Goal: Information Seeking & Learning: Learn about a topic

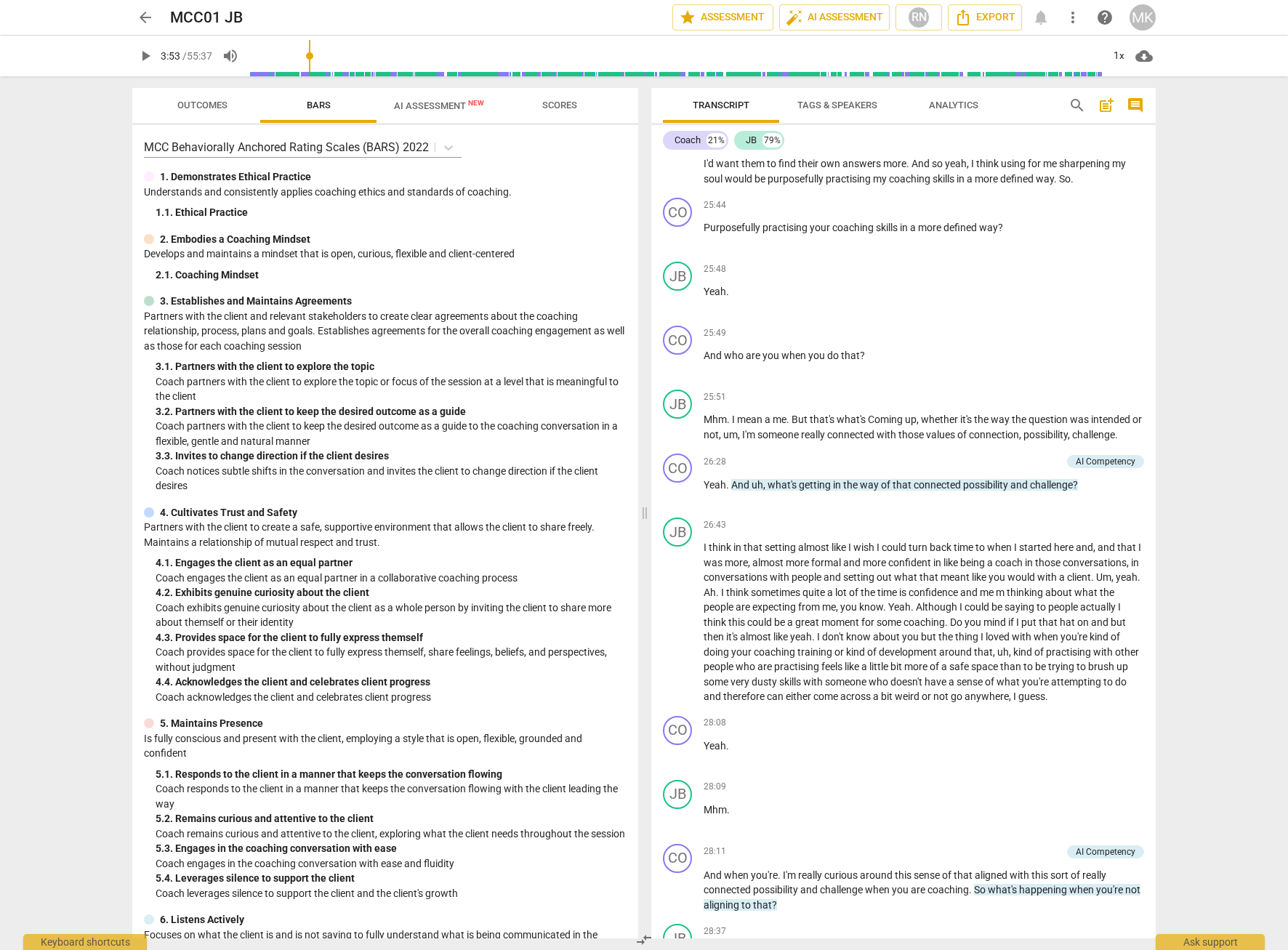
scroll to position [6248, 0]
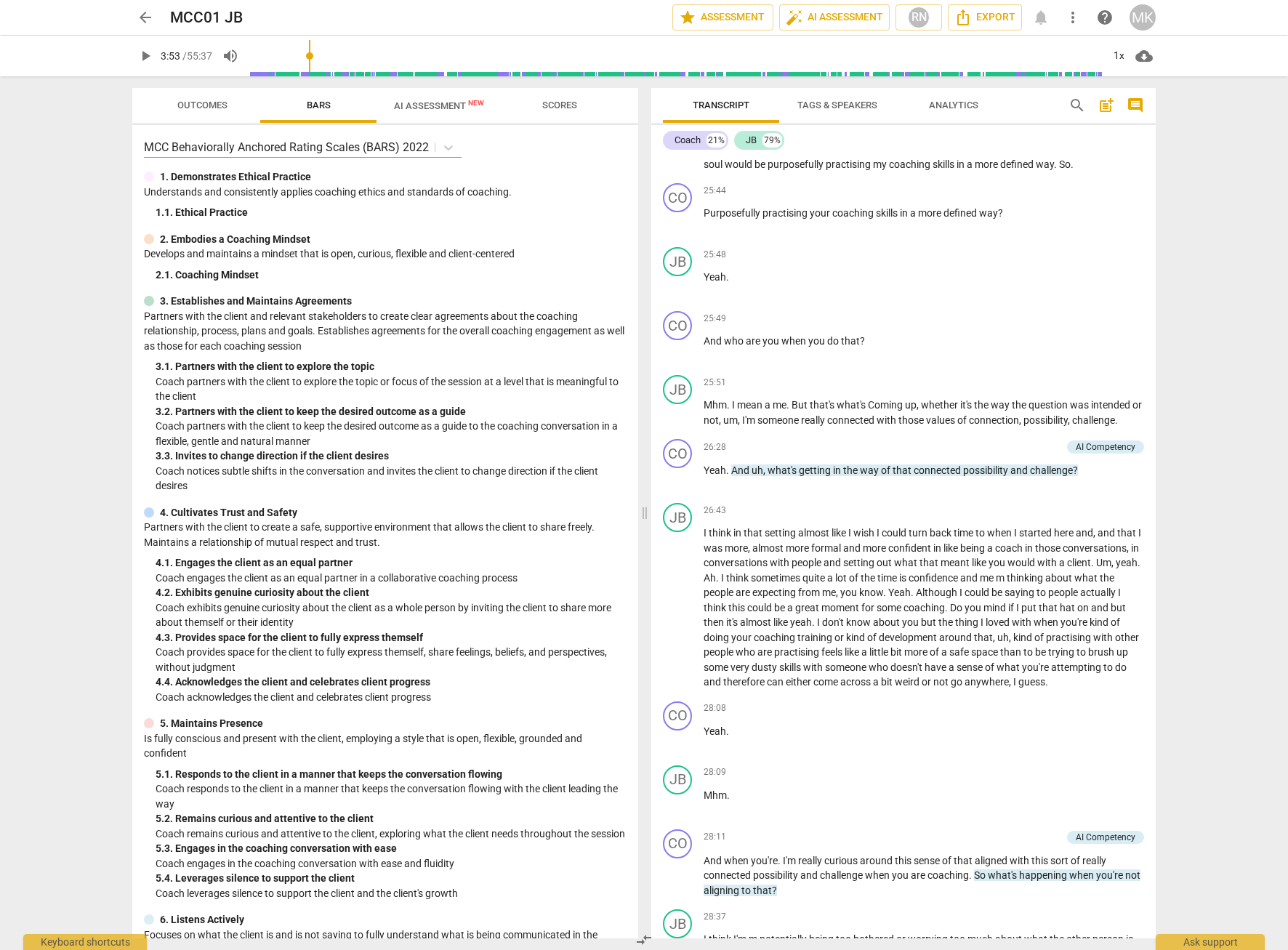
click at [1078, 105] on span "search" at bounding box center [1077, 105] width 17 height 17
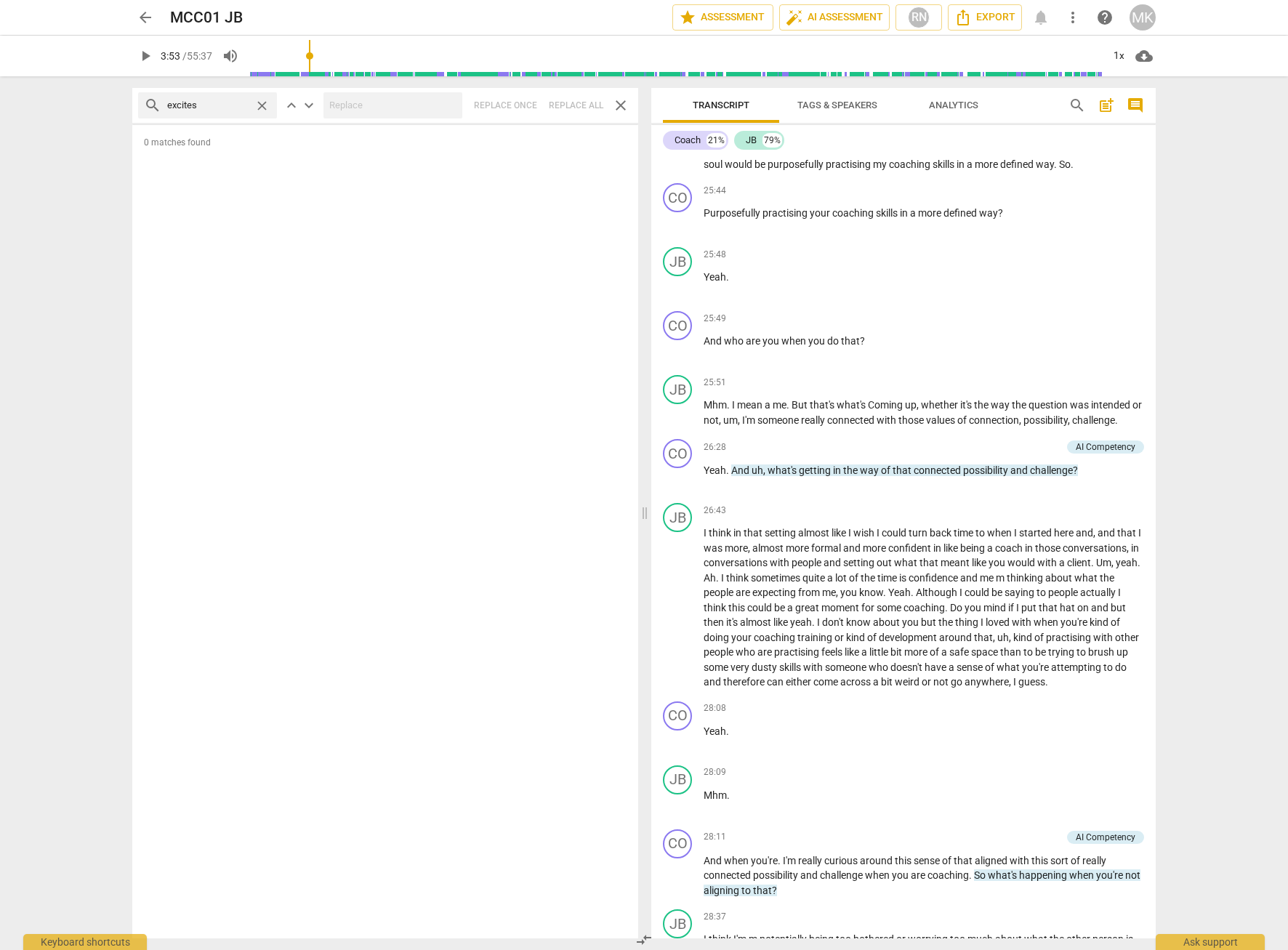
type input "excites"
click at [267, 106] on span "close" at bounding box center [262, 106] width 15 height 15
click at [210, 108] on input "text" at bounding box center [220, 105] width 104 height 24
click at [223, 106] on input "text" at bounding box center [220, 105] width 104 height 24
paste input "So how would it feel for you to"
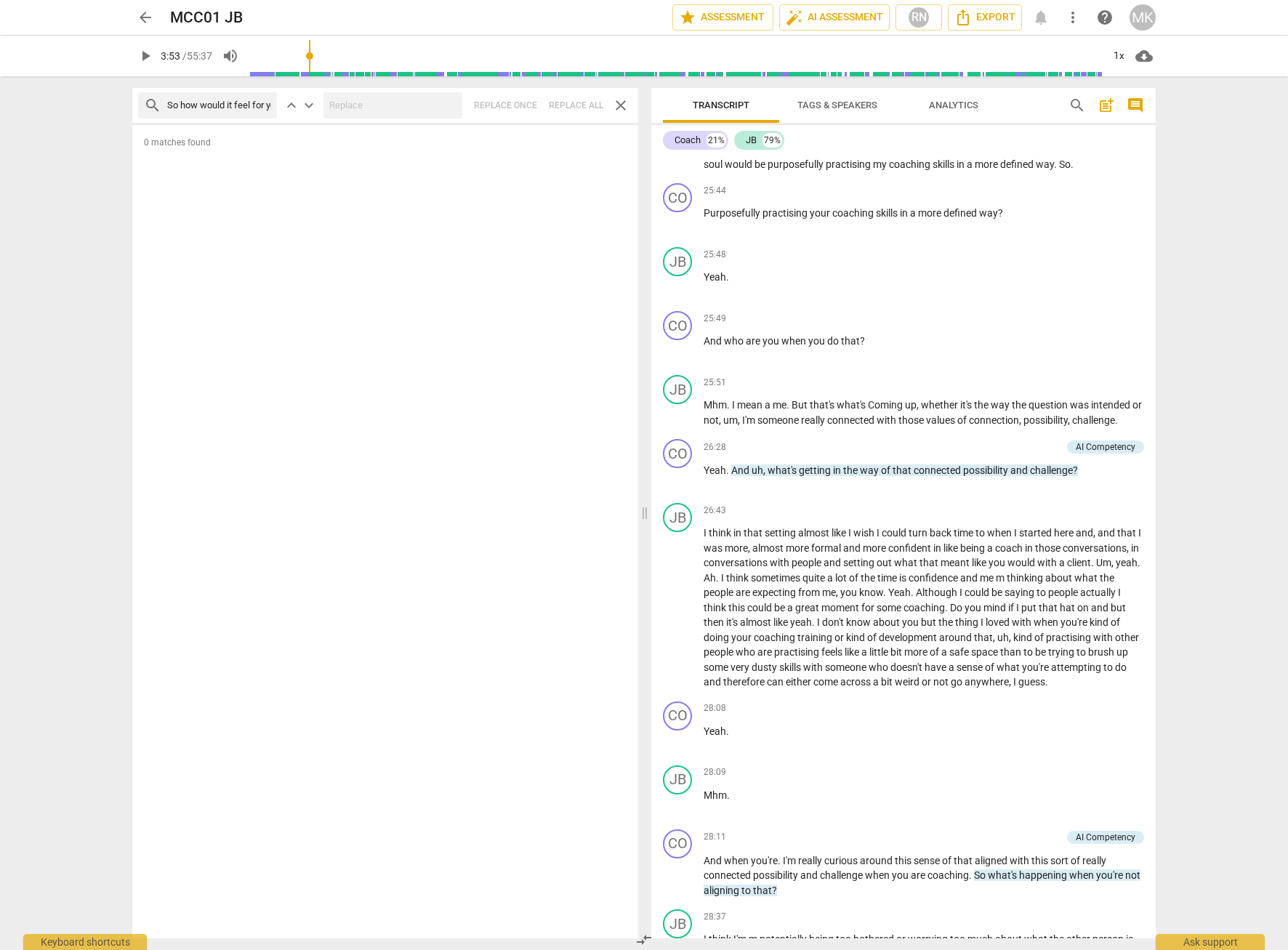
scroll to position [0, 44]
type input "So how would it feel for you to"
click at [262, 106] on span "close" at bounding box center [262, 106] width 15 height 15
click at [194, 109] on input "text" at bounding box center [220, 105] width 104 height 24
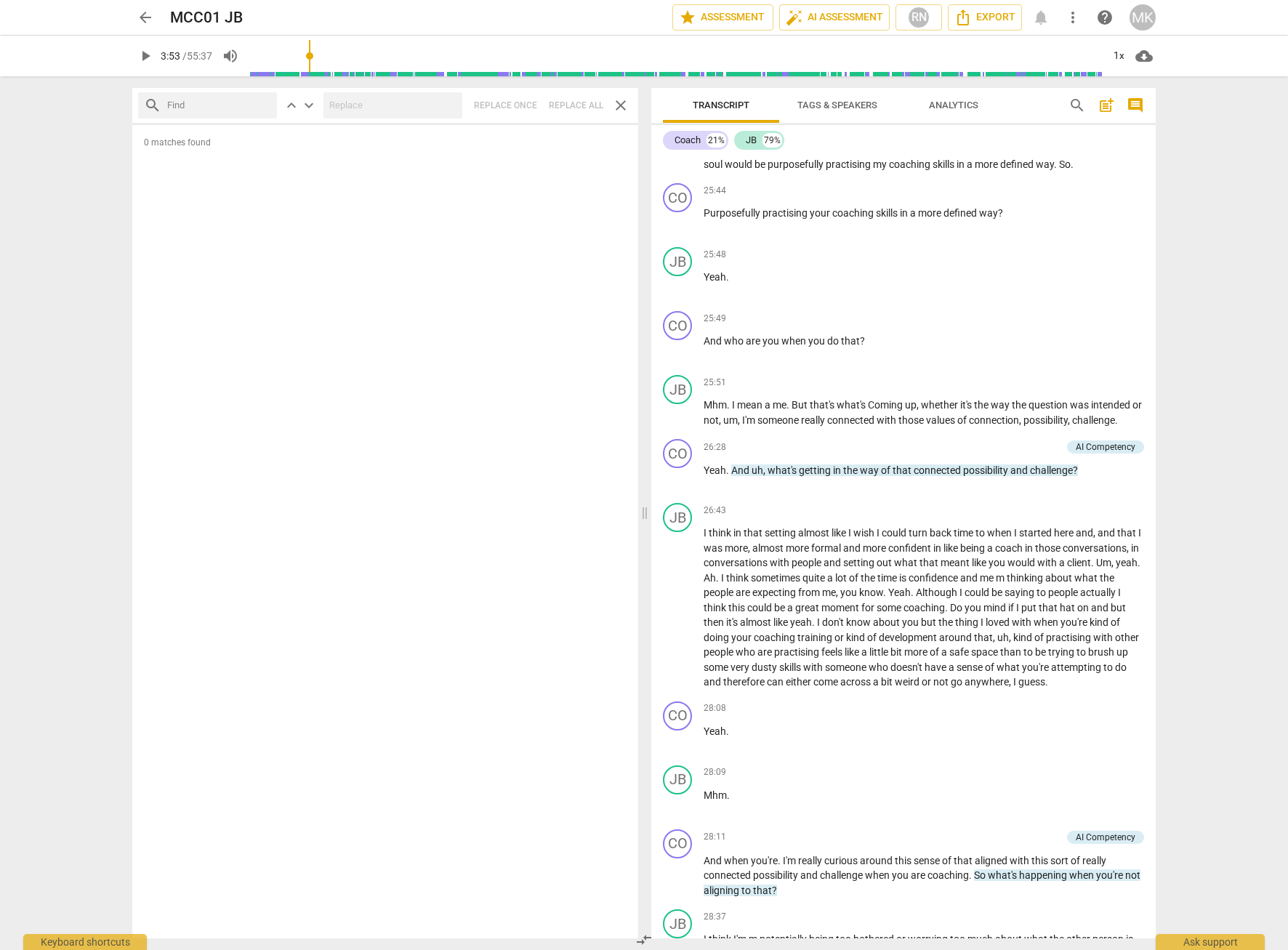
paste input "in terms of your value"
type input "in terms of your value"
drag, startPoint x: 264, startPoint y: 106, endPoint x: 203, endPoint y: 110, distance: 61.1
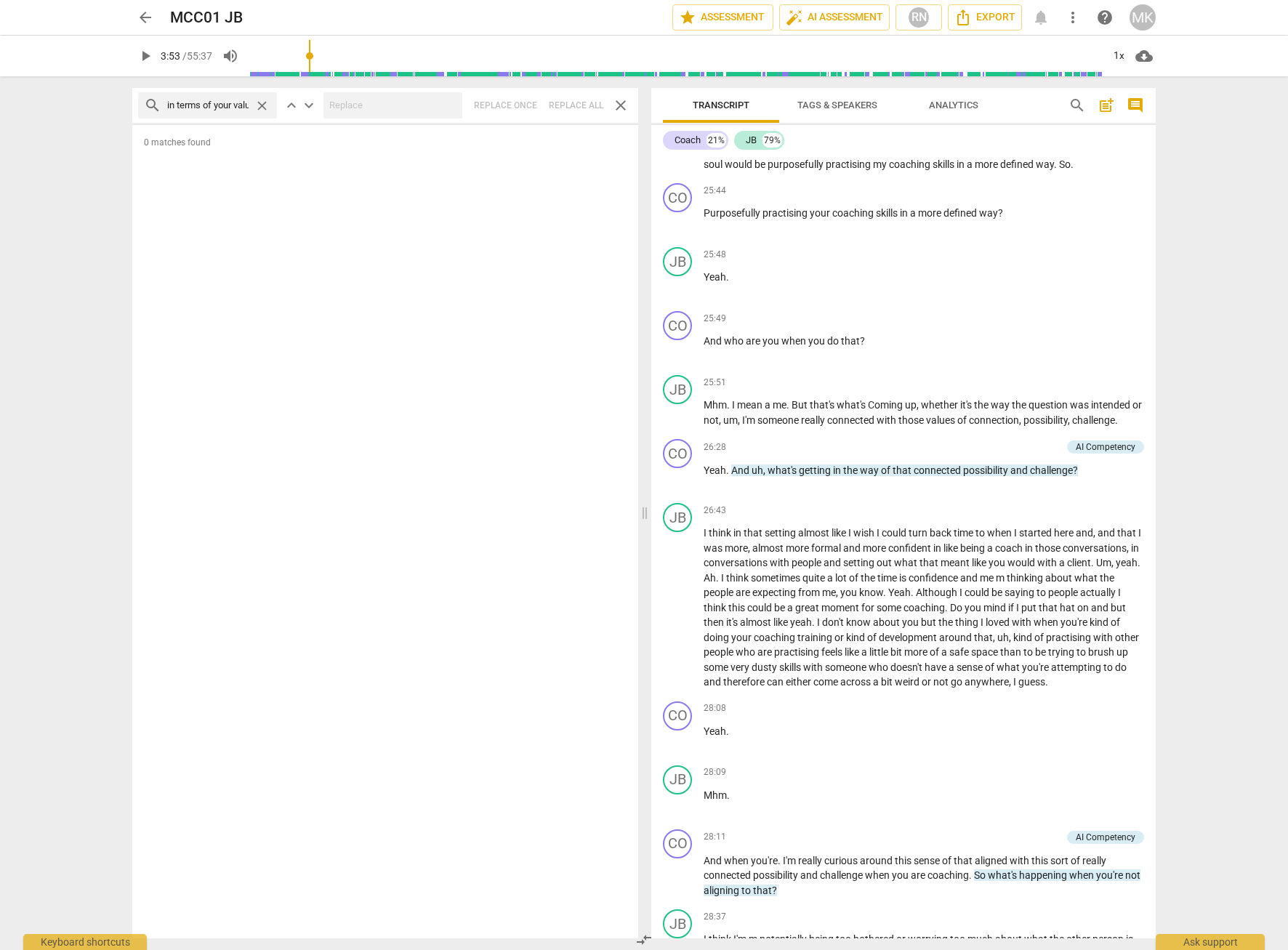
click at [264, 106] on span "close" at bounding box center [262, 106] width 15 height 15
click at [203, 105] on input "text" at bounding box center [220, 105] width 104 height 24
paste input "what excites you most about what you just shared?"
type input "what excites you most about what you just shared?"
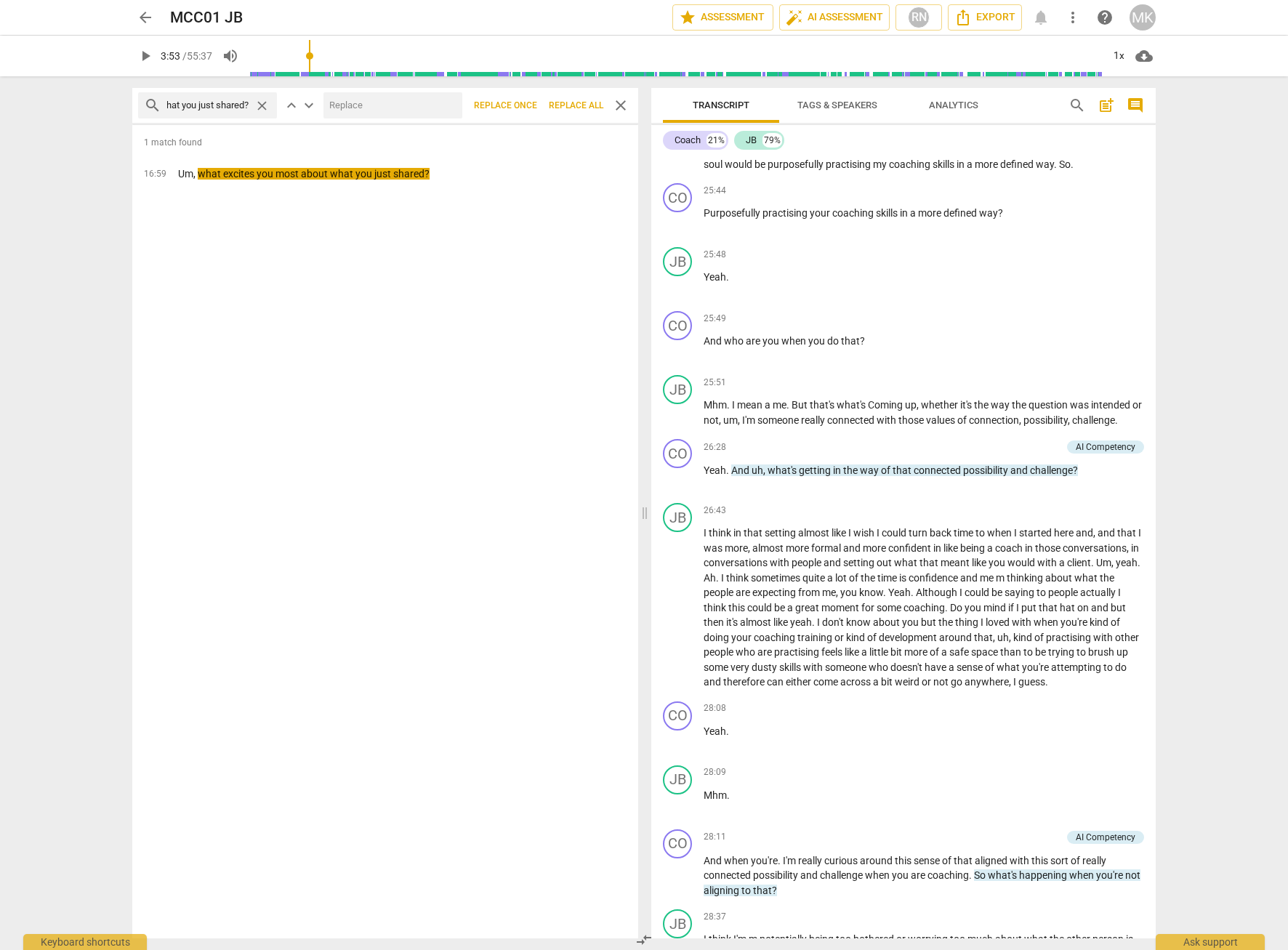
scroll to position [0, 0]
drag, startPoint x: 262, startPoint y: 106, endPoint x: 239, endPoint y: 110, distance: 23.3
click at [262, 106] on span "close" at bounding box center [262, 106] width 15 height 15
click at [213, 103] on input "text" at bounding box center [220, 105] width 104 height 24
paste input "how would you describe the values"
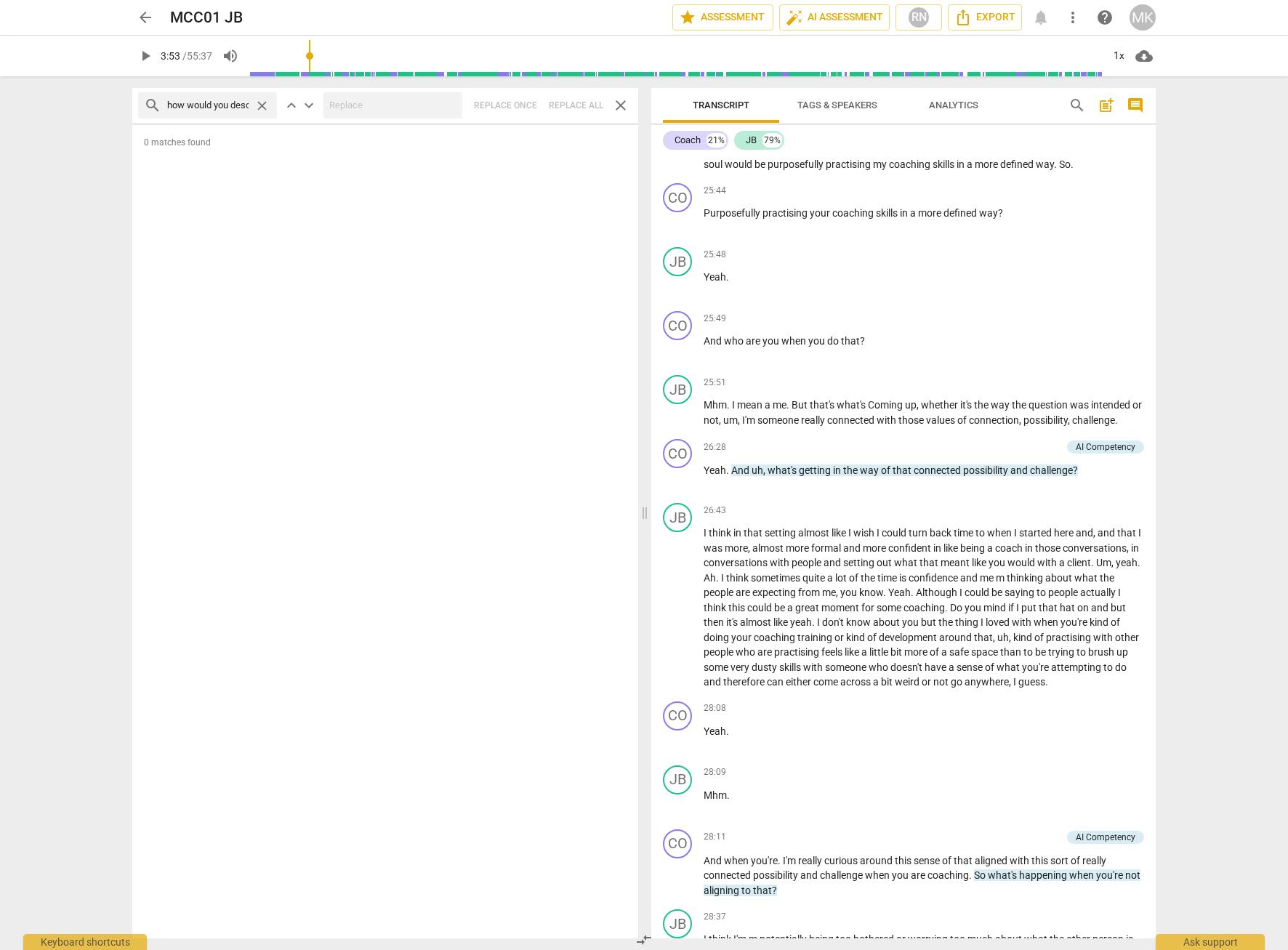
scroll to position [0, 63]
type input "how would you describe the values"
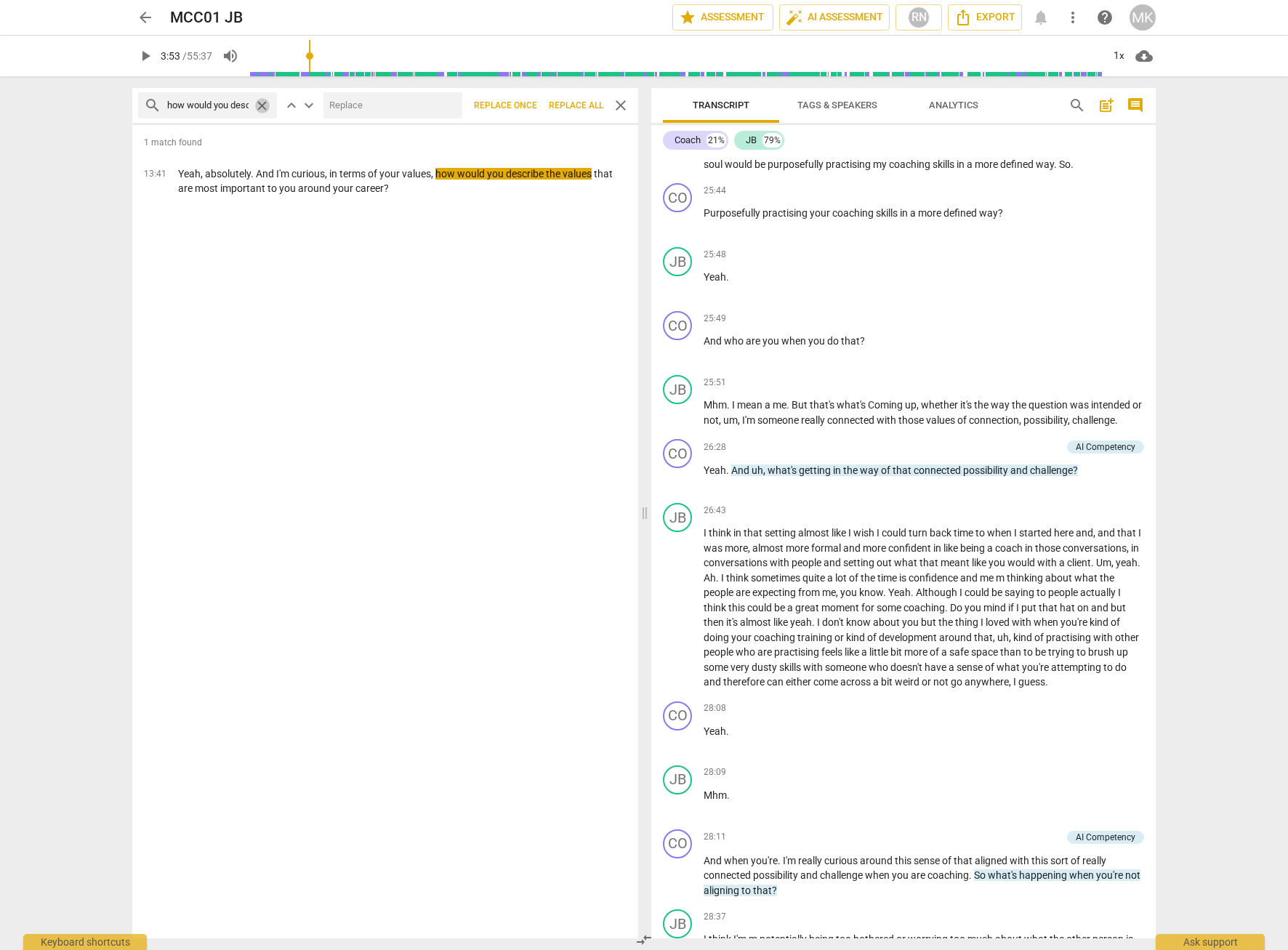
click at [265, 112] on span "close" at bounding box center [262, 106] width 15 height 15
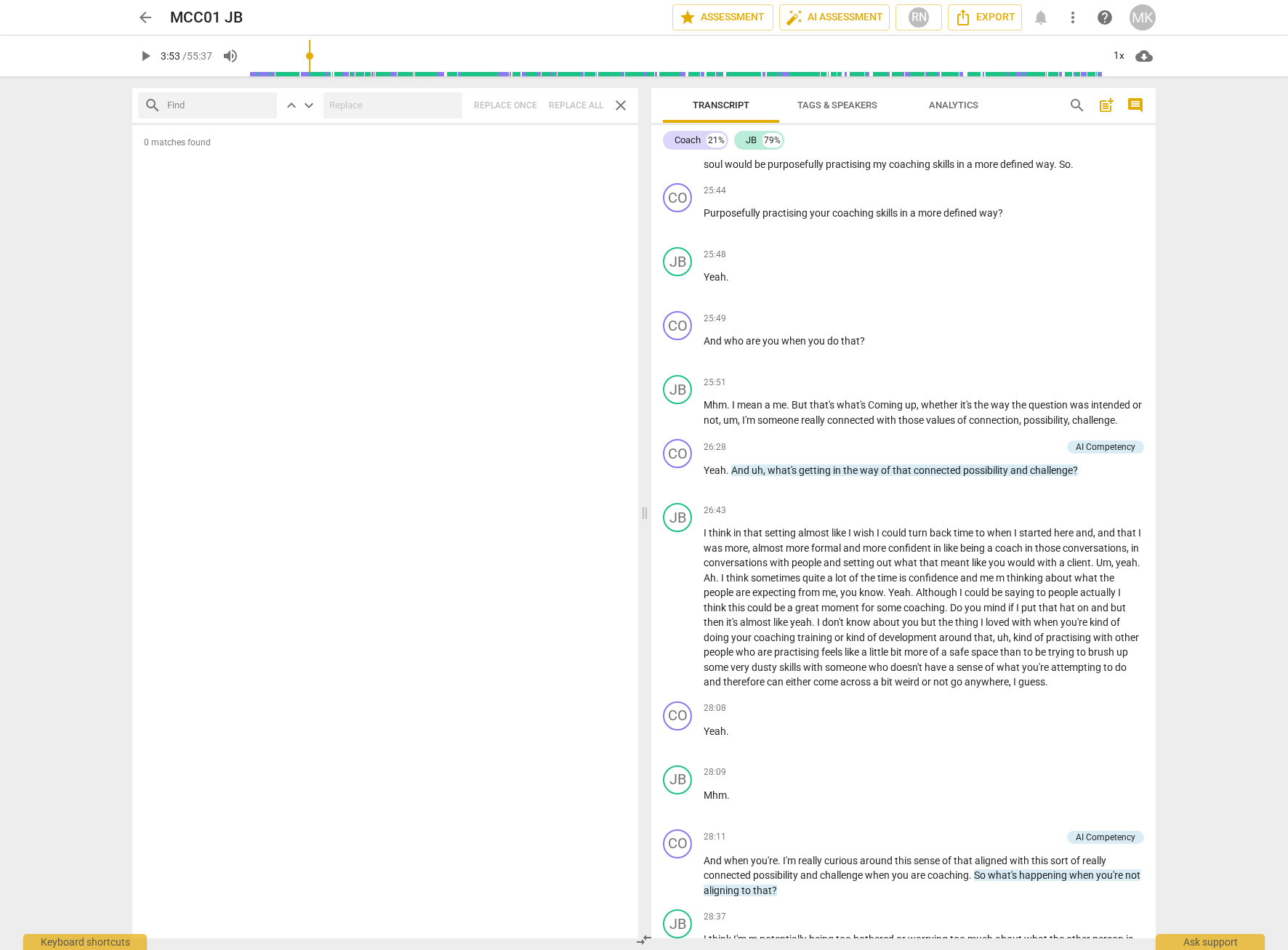
click at [192, 111] on input "text" at bounding box center [220, 105] width 104 height 24
paste input "So we're about halfway through our session"
type input "So we're about halfway through our session"
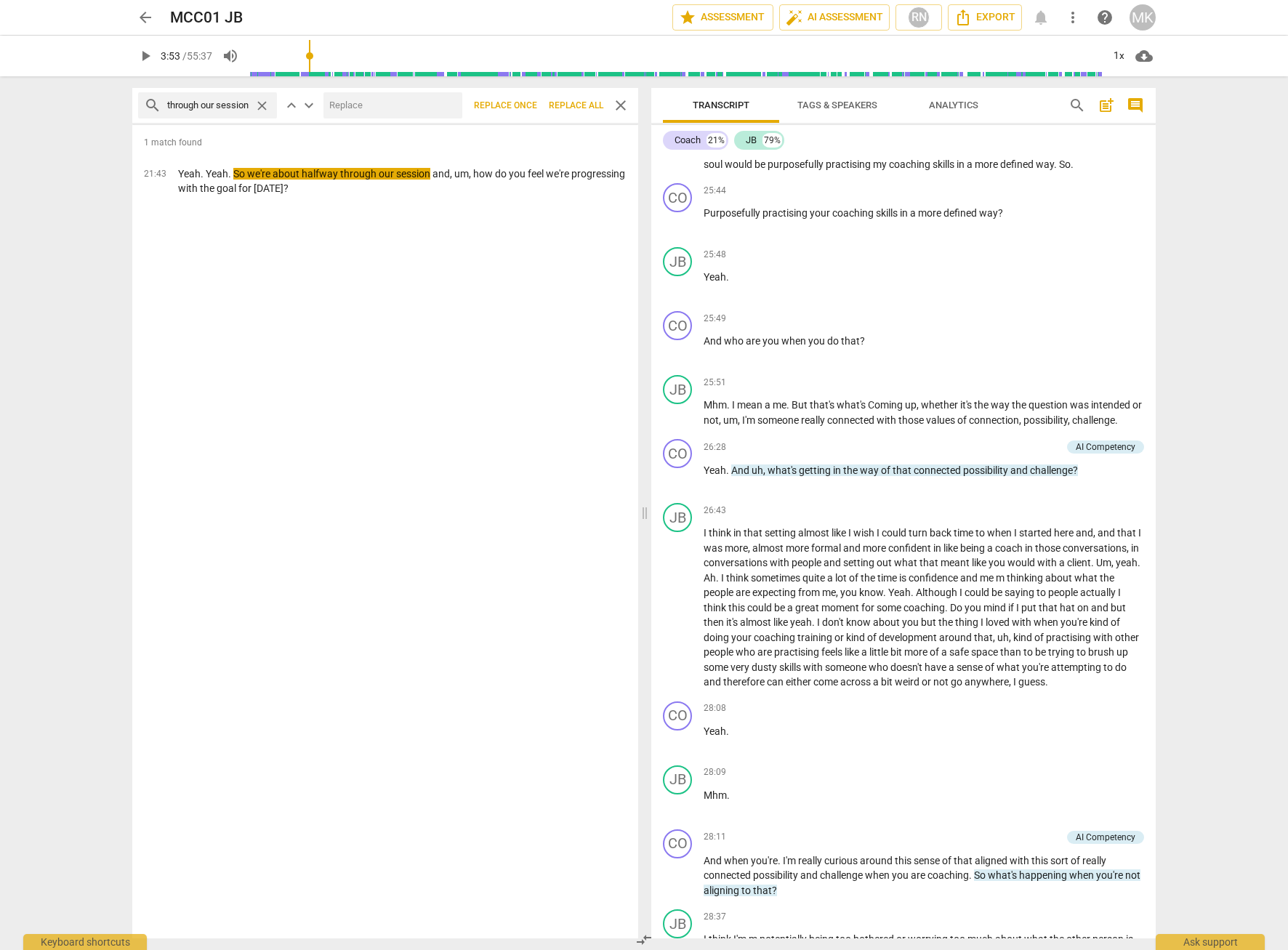
scroll to position [0, 0]
click at [258, 104] on span "close" at bounding box center [262, 106] width 15 height 15
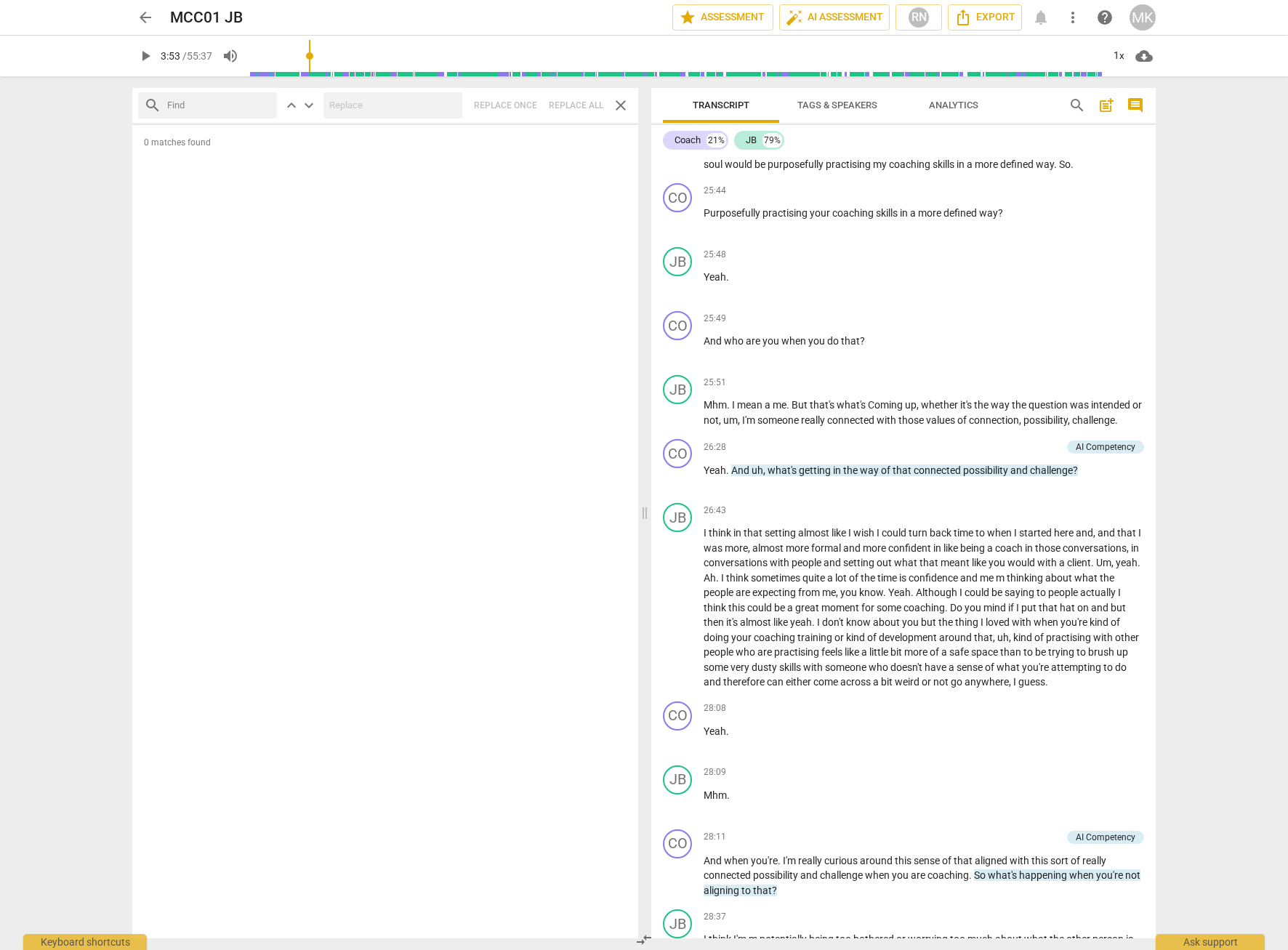
click at [217, 107] on input "text" at bounding box center [220, 105] width 104 height 24
paste input "So how would it feel for you to try"
type input "So how would it feel for you to try"
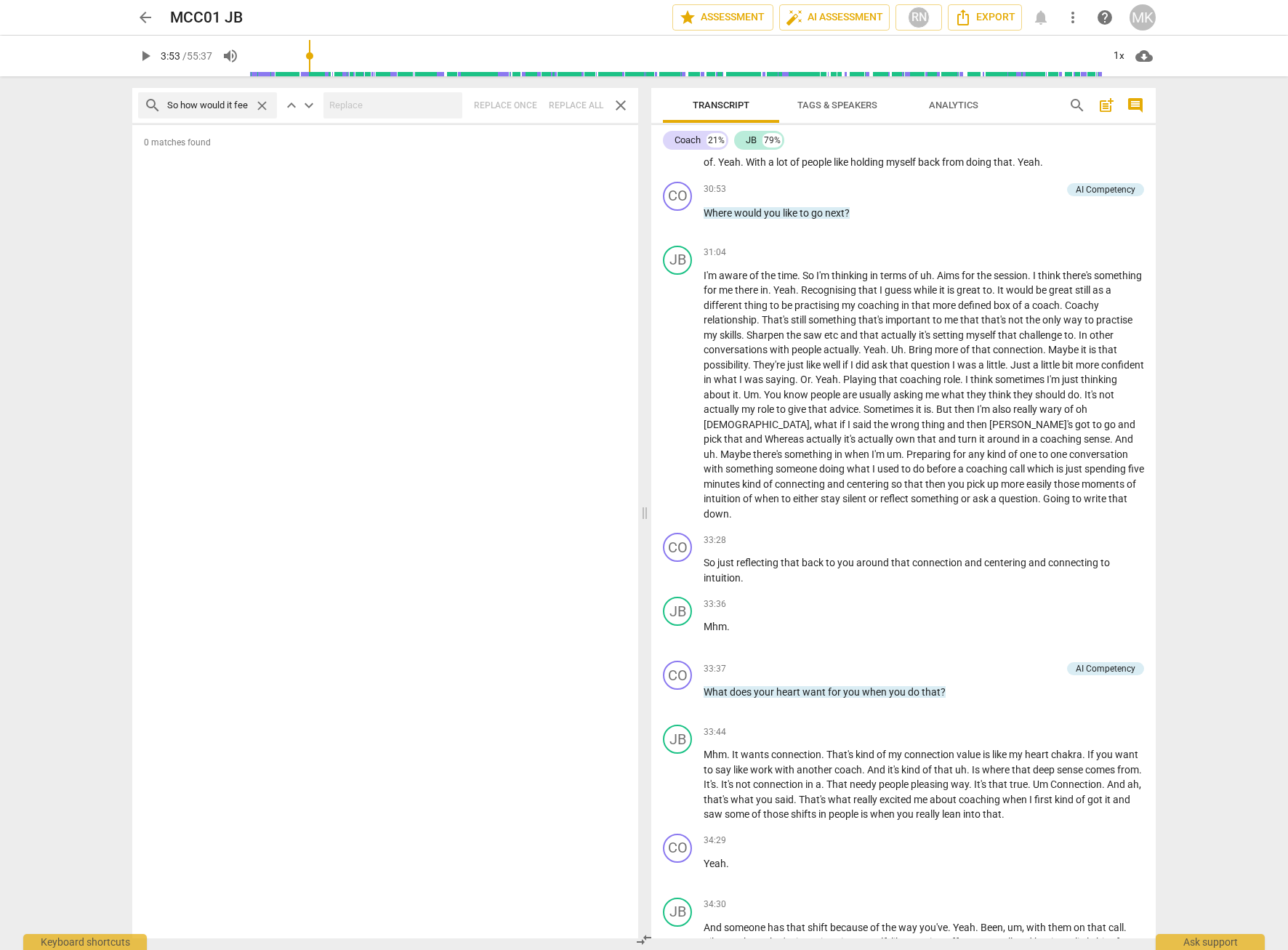
scroll to position [7483, 0]
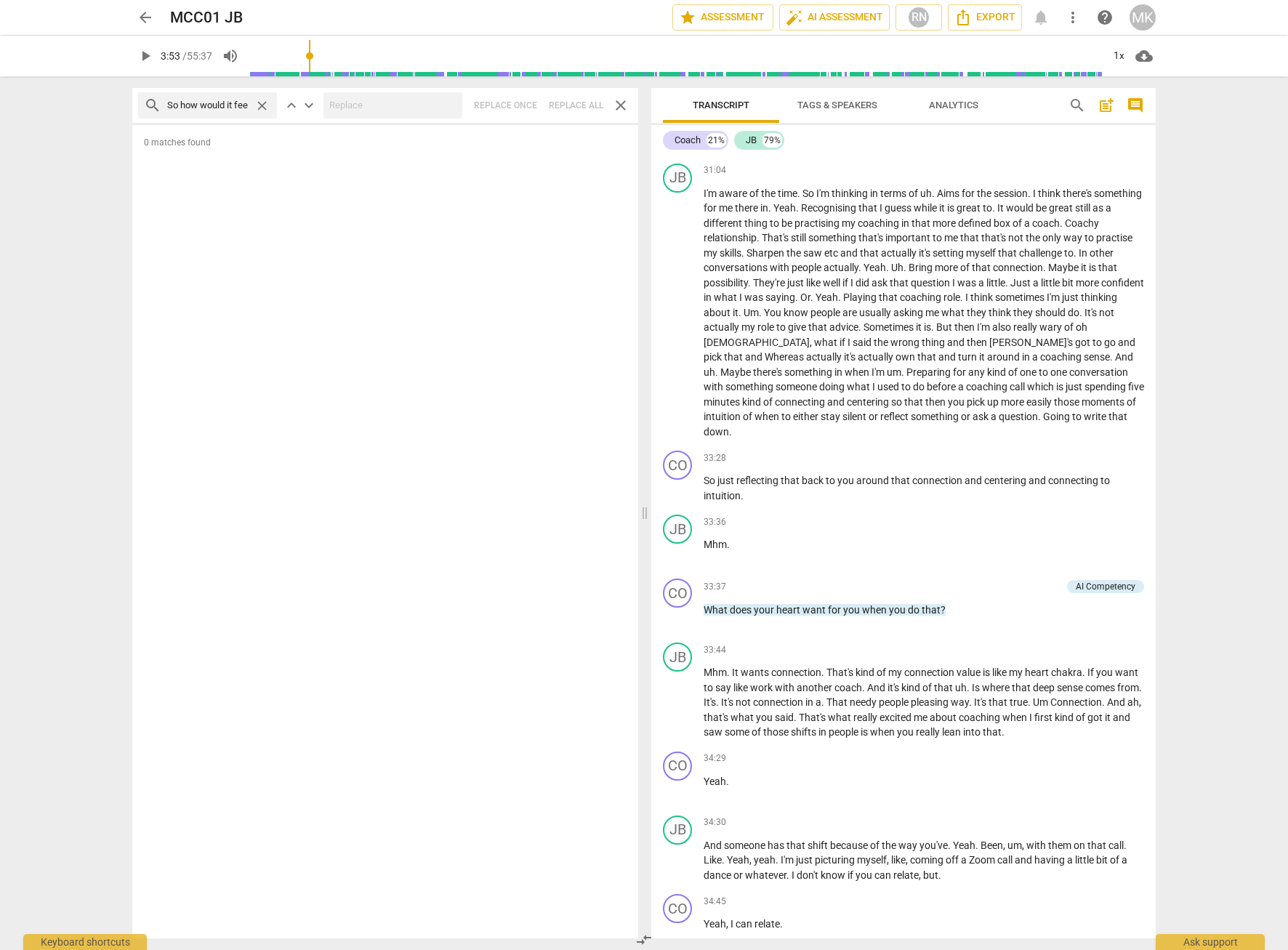
drag, startPoint x: 854, startPoint y: 205, endPoint x: 697, endPoint y: 199, distance: 157.1
click at [697, 158] on div "CO play_arrow pause 30:53 + Add competency AI Competency keyboard_arrow_right W…" at bounding box center [903, 126] width 504 height 64
copy p "Where would you like to go next ?"
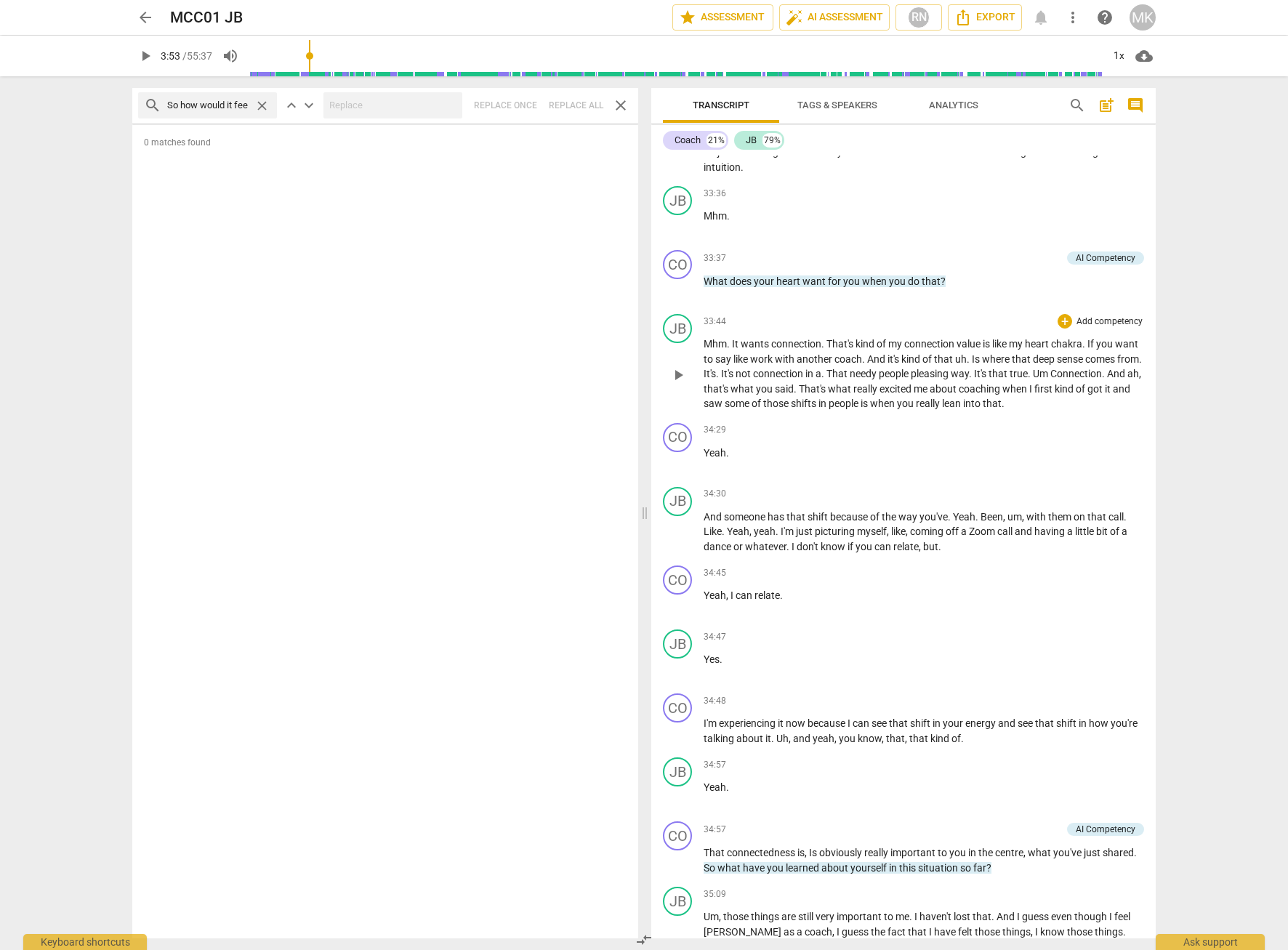
scroll to position [7846, 0]
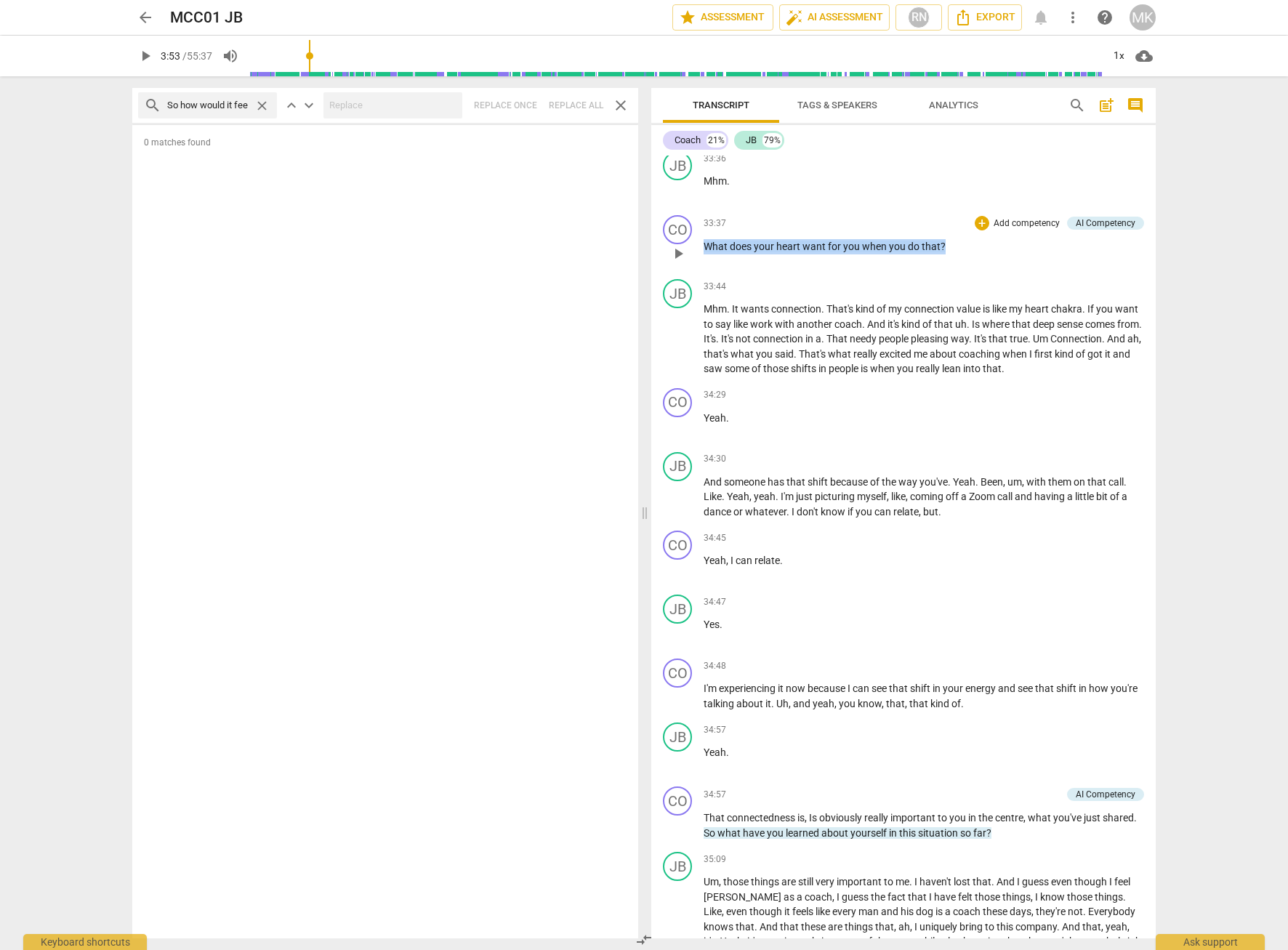
drag, startPoint x: 947, startPoint y: 302, endPoint x: 697, endPoint y: 312, distance: 250.2
click at [697, 273] on div "CO play_arrow pause 33:37 + Add competency AI Competency keyboard_arrow_right W…" at bounding box center [903, 241] width 504 height 64
copy p "What does your heart want for you when you do that ?"
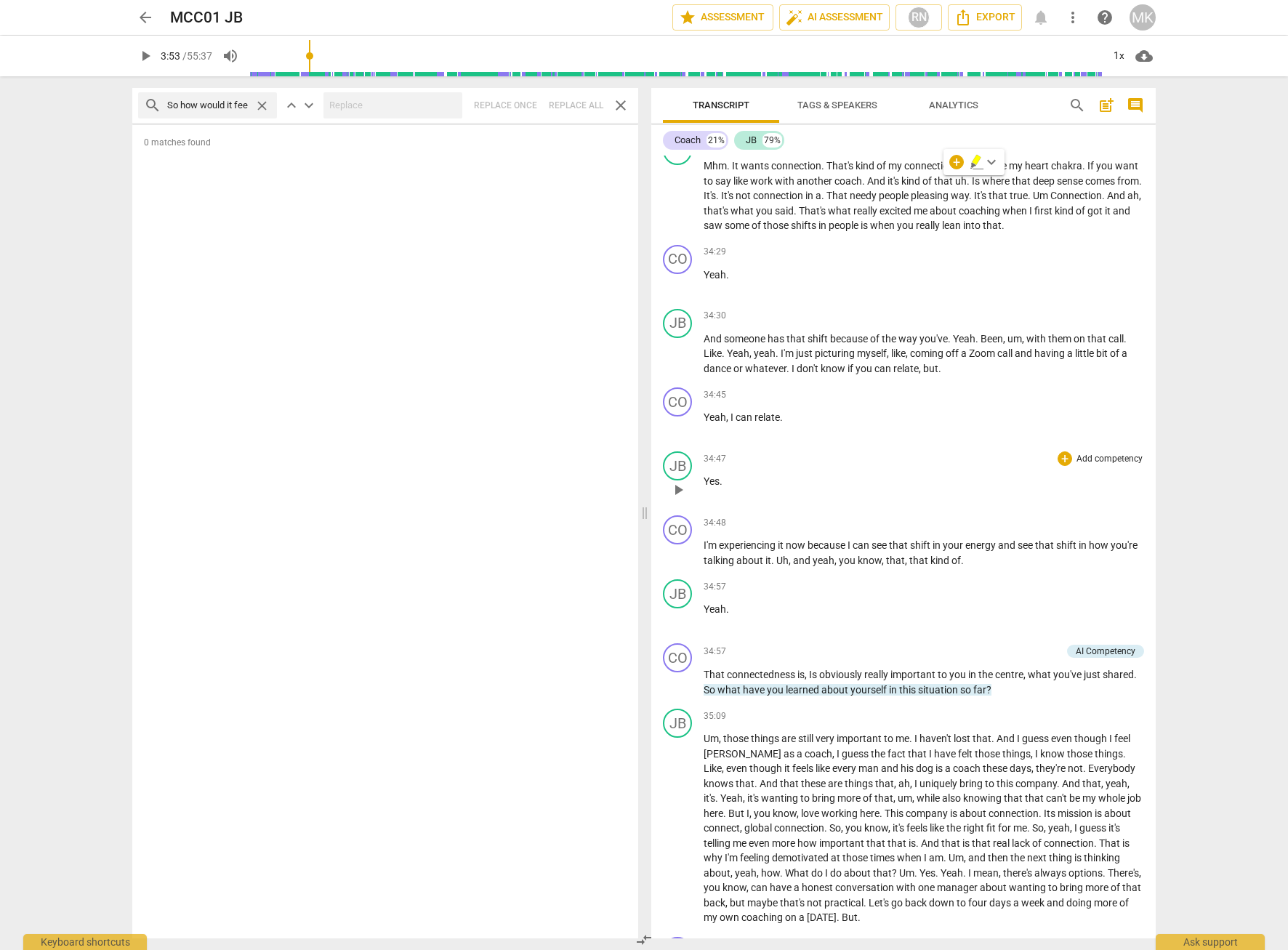
scroll to position [7992, 0]
drag, startPoint x: 1002, startPoint y: 748, endPoint x: 705, endPoint y: 748, distance: 297.0
click at [705, 695] on p "That connectedness is , Is obviously really important to you in the centre , wh…" at bounding box center [923, 679] width 440 height 29
copy p "So what have you learned about yourself in this situation so far ?"
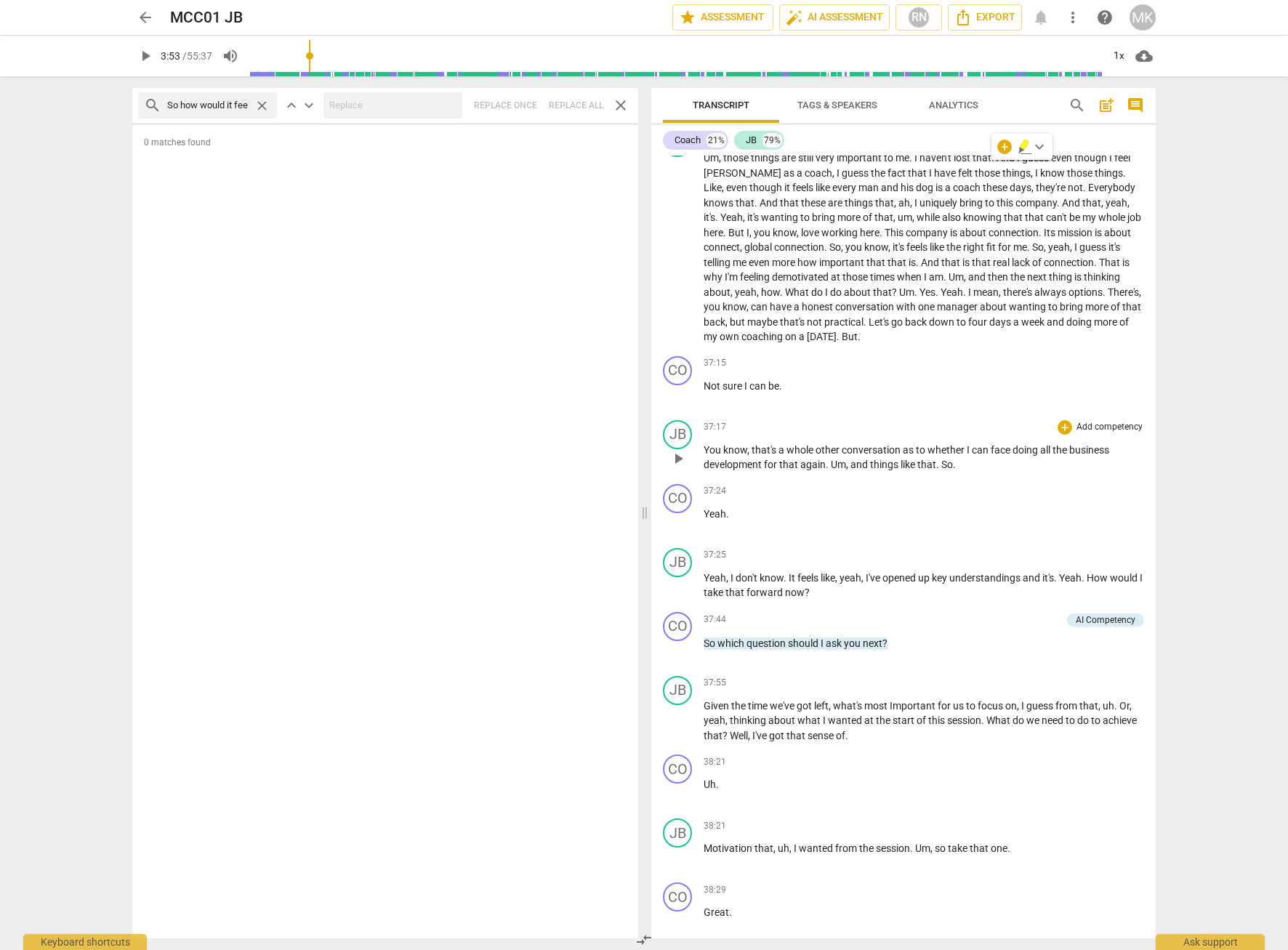
scroll to position [8573, 0]
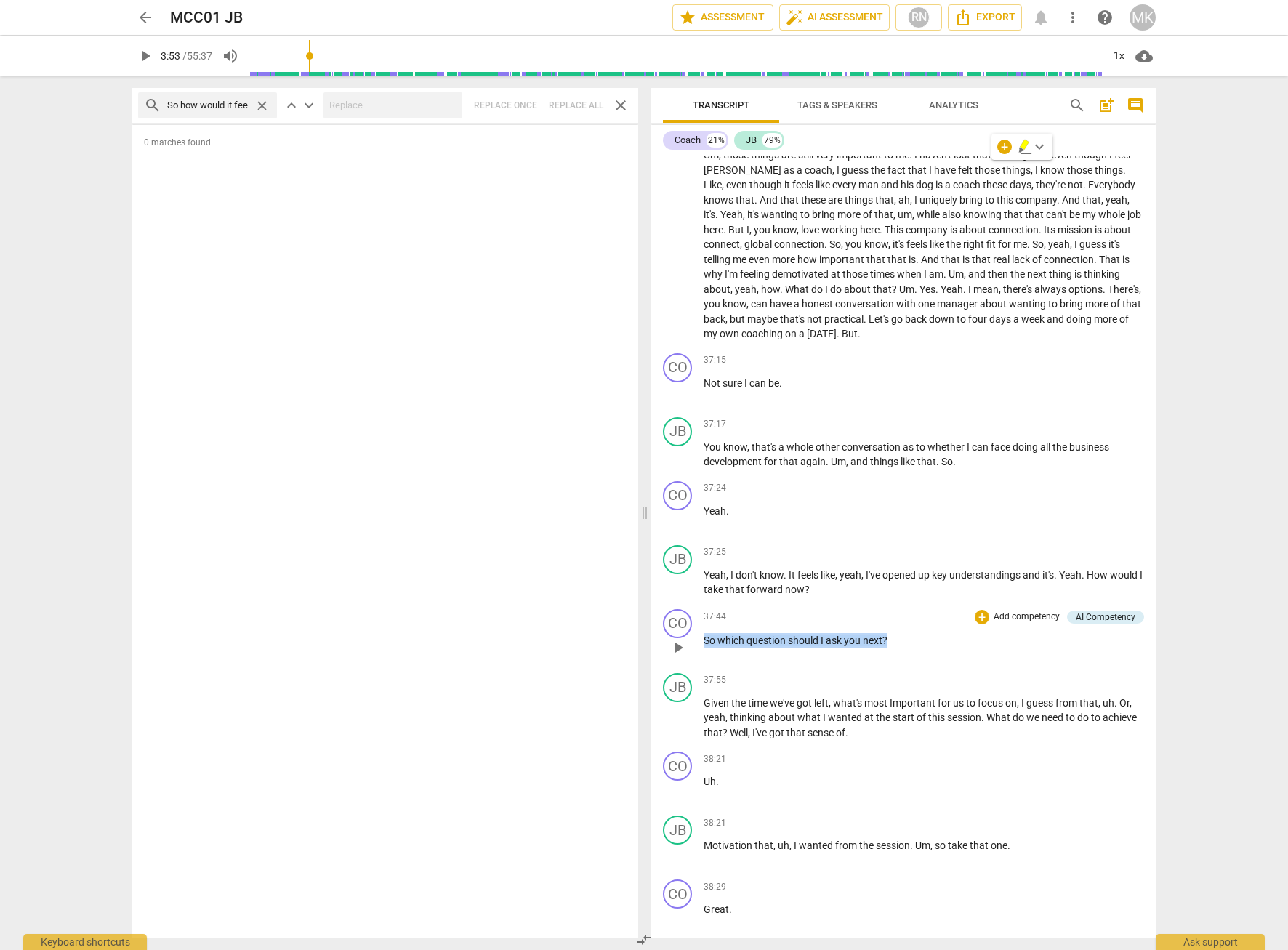
drag, startPoint x: 899, startPoint y: 695, endPoint x: 697, endPoint y: 695, distance: 202.0
click at [697, 667] on div "CO play_arrow pause 37:44 + Add competency AI Competency keyboard_arrow_right S…" at bounding box center [903, 635] width 504 height 64
copy p "So which question should I ask you next ?"
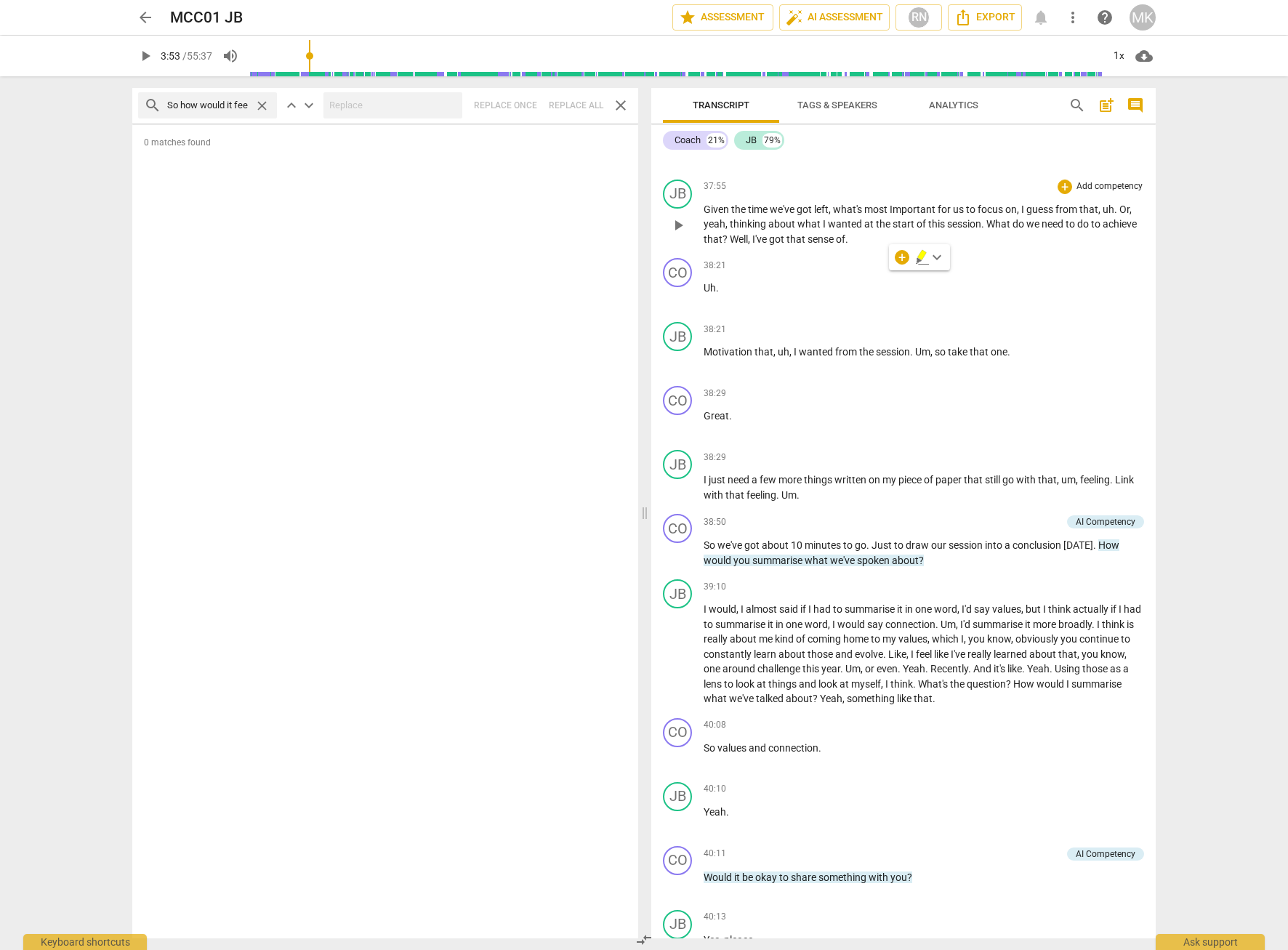
scroll to position [9081, 0]
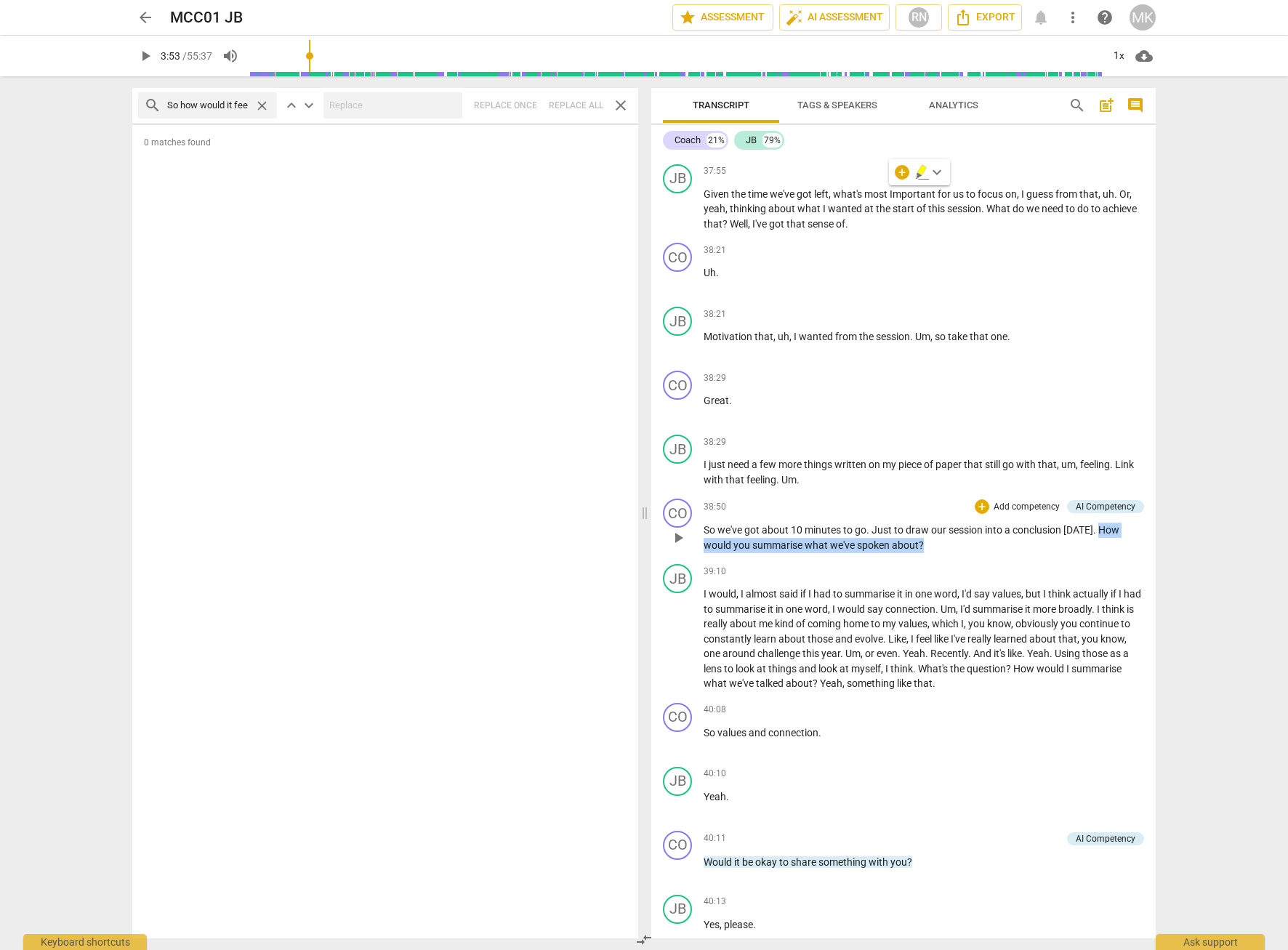
drag, startPoint x: 1094, startPoint y: 589, endPoint x: 1094, endPoint y: 601, distance: 12.0
click at [1094, 553] on p "So we've got about 10 minutes to go . Just to draw our session into a conclusio…" at bounding box center [923, 537] width 440 height 29
copy p "How would you summarise what we've spoken about ?"
drag, startPoint x: 1093, startPoint y: 591, endPoint x: 1093, endPoint y: 603, distance: 12.0
click at [1093, 553] on p "So we've got about 10 minutes to go . Just to draw our session into a conclusio…" at bounding box center [923, 537] width 440 height 29
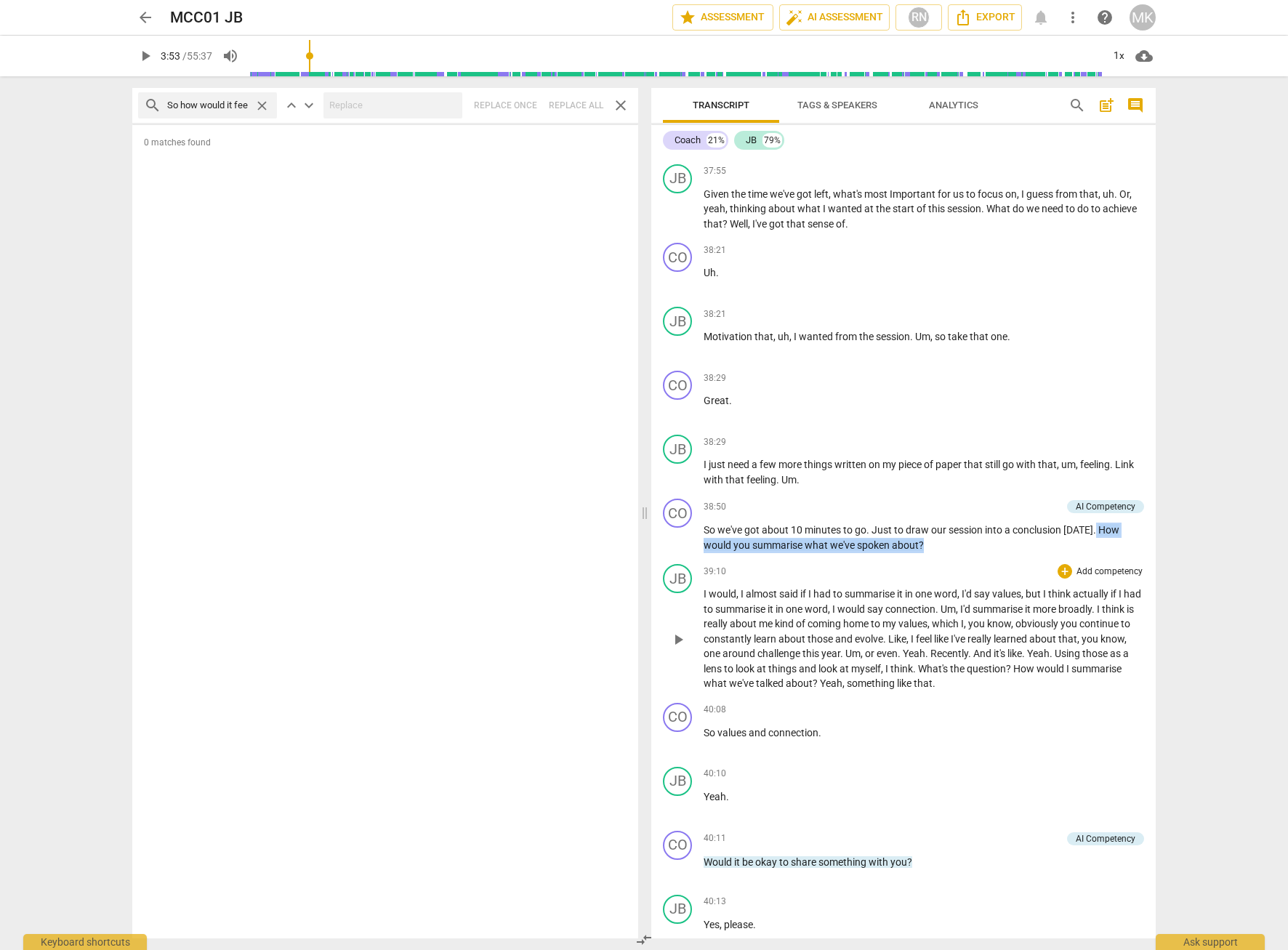
copy p "How would you summarise what we've spoken about ?"
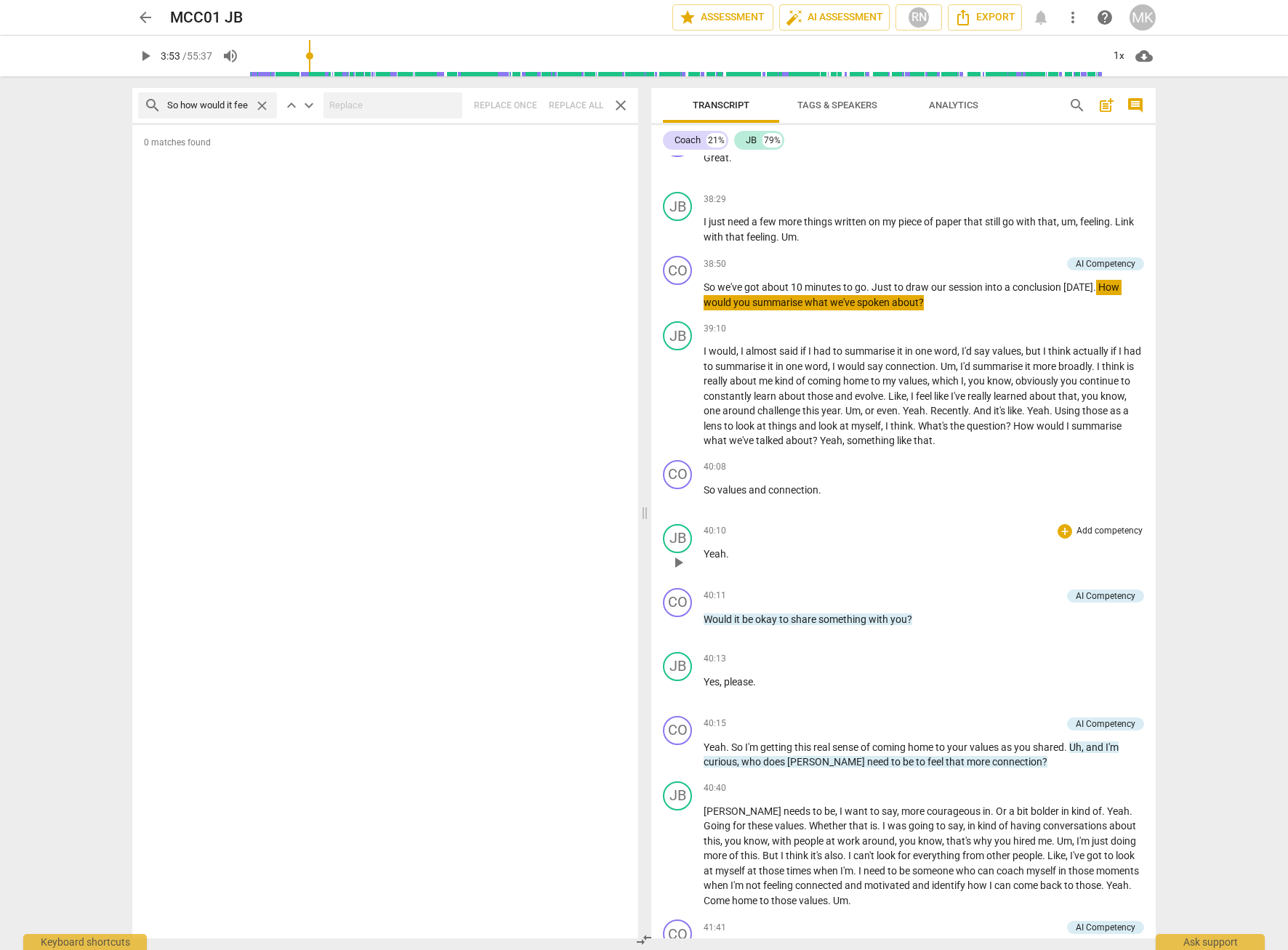
scroll to position [9371, 0]
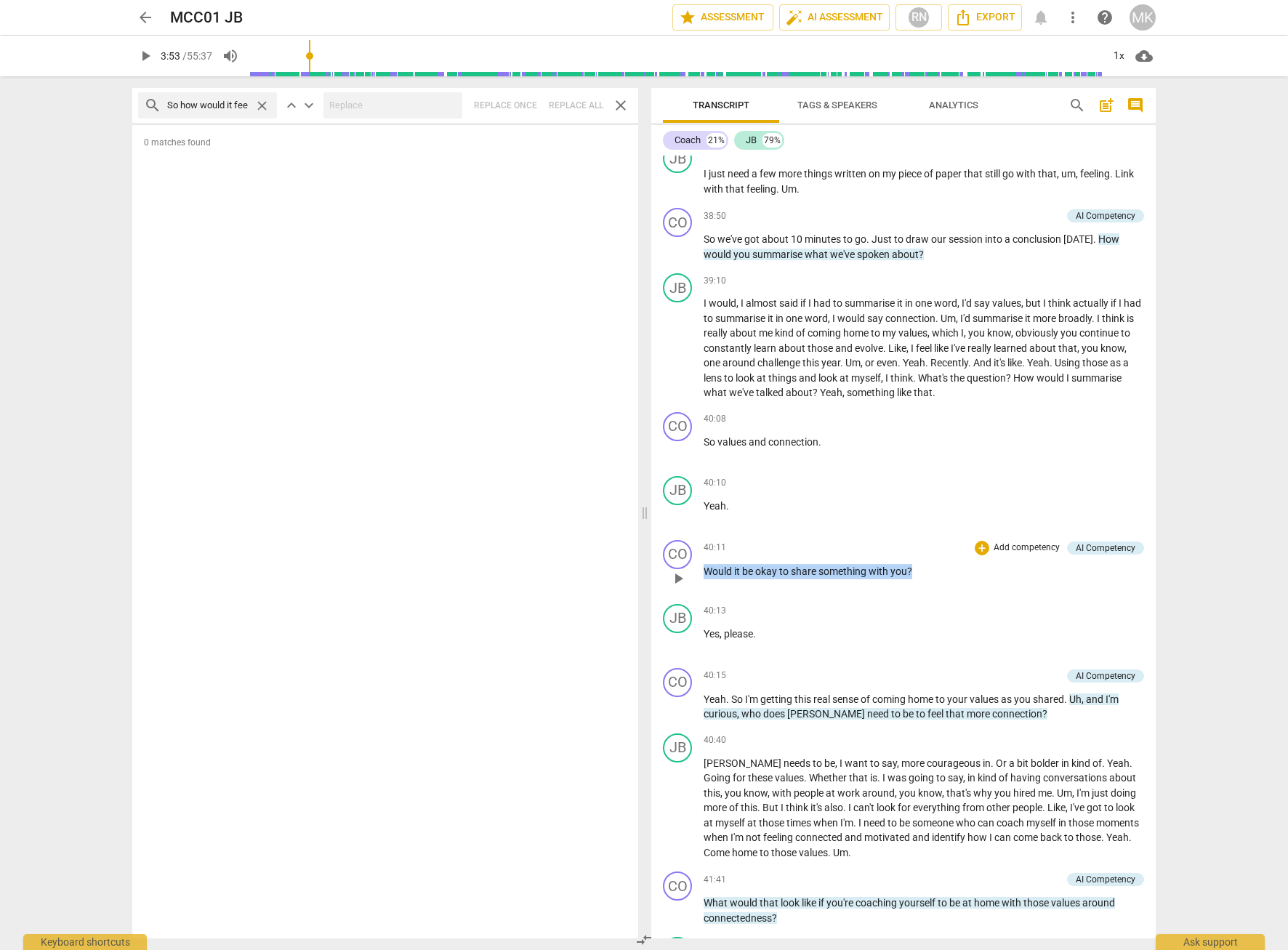
drag, startPoint x: 922, startPoint y: 627, endPoint x: 706, endPoint y: 628, distance: 216.0
click at [706, 579] on p "Would it be okay to share something with you ?" at bounding box center [923, 572] width 440 height 15
copy p "Would it be okay to share something with you ?"
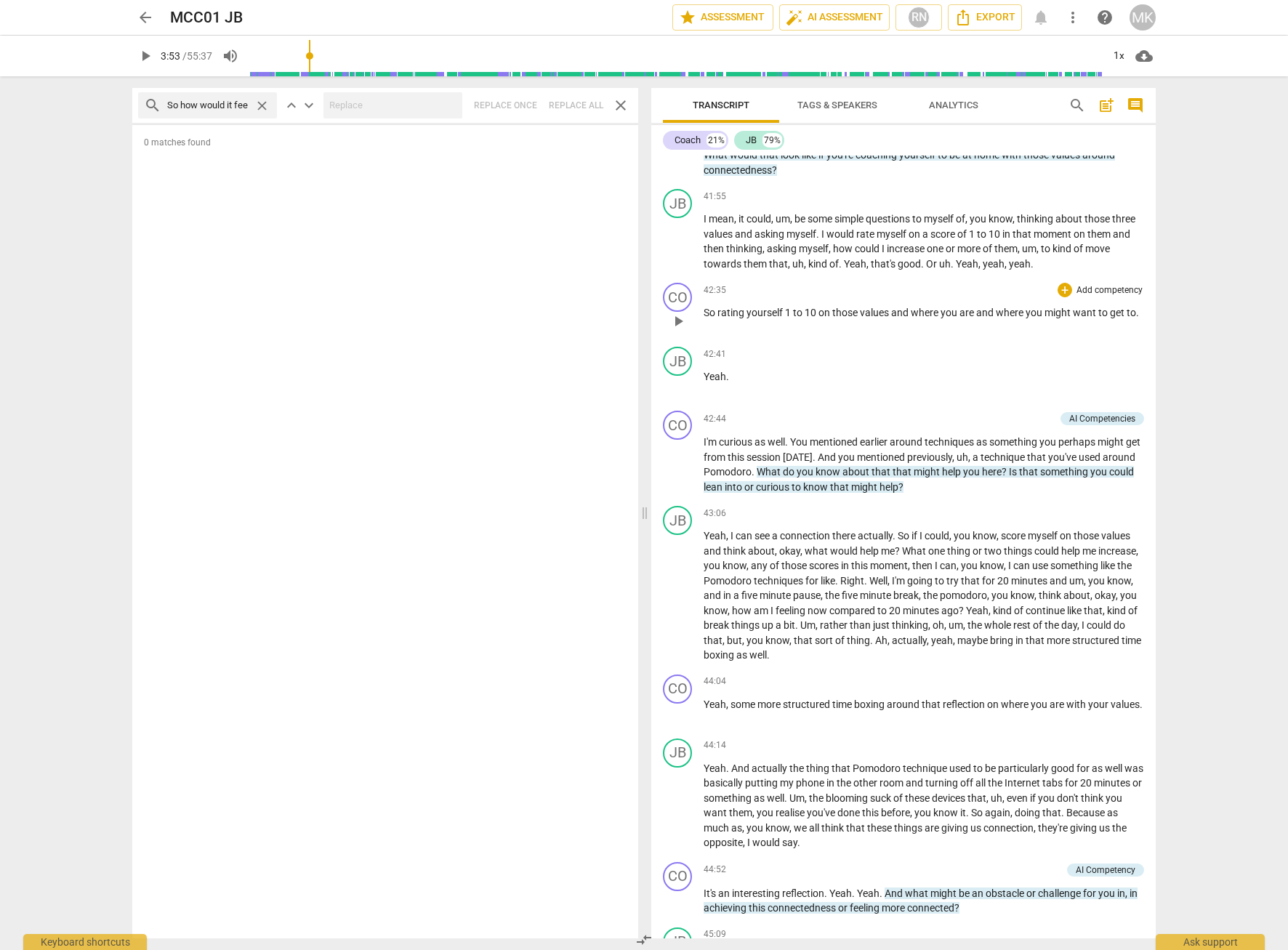
scroll to position [10098, 0]
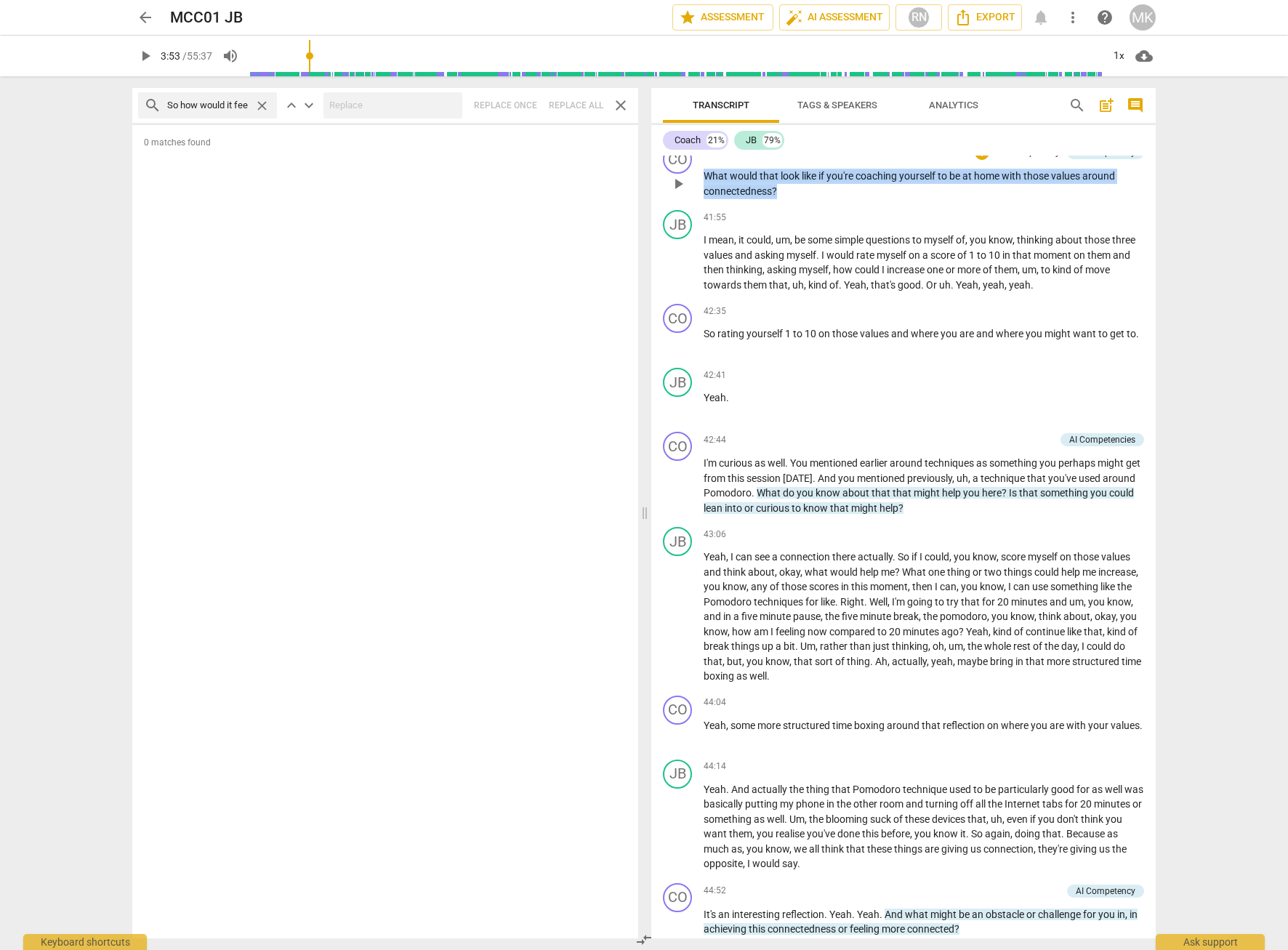
drag, startPoint x: 790, startPoint y: 249, endPoint x: 705, endPoint y: 237, distance: 85.8
click at [705, 199] on p "What would that look like if you're coaching yourself to be at home with those …" at bounding box center [923, 183] width 440 height 29
copy p "What would that look like if you're coaching yourself to be at home with those …"
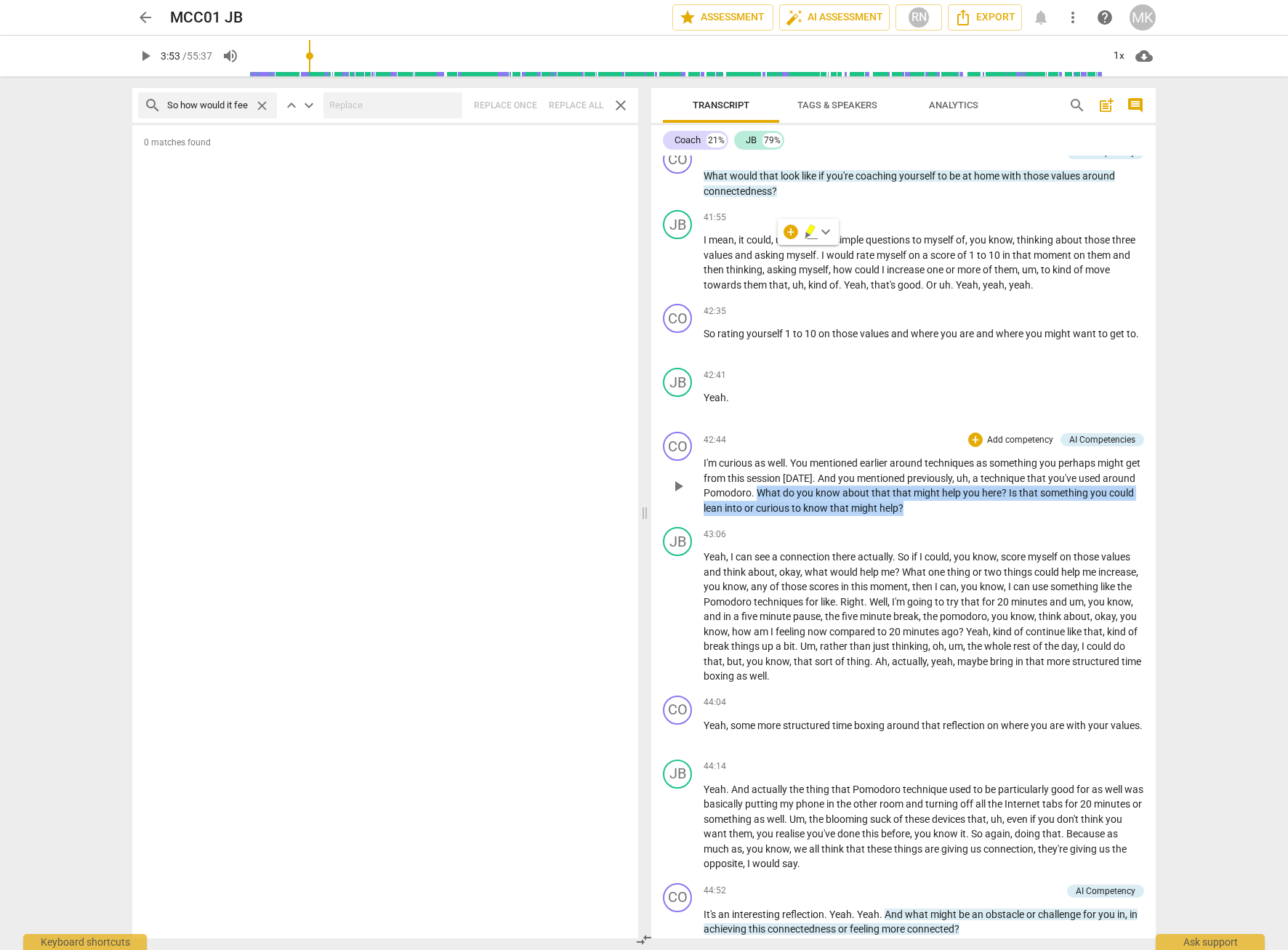
drag, startPoint x: 981, startPoint y: 568, endPoint x: 793, endPoint y: 555, distance: 188.4
click at [793, 515] on p "I'm curious as well . You mentioned earlier around techniques as something you …" at bounding box center [923, 484] width 440 height 60
copy p "What do you know about that that might help you here ? Is that something you co…"
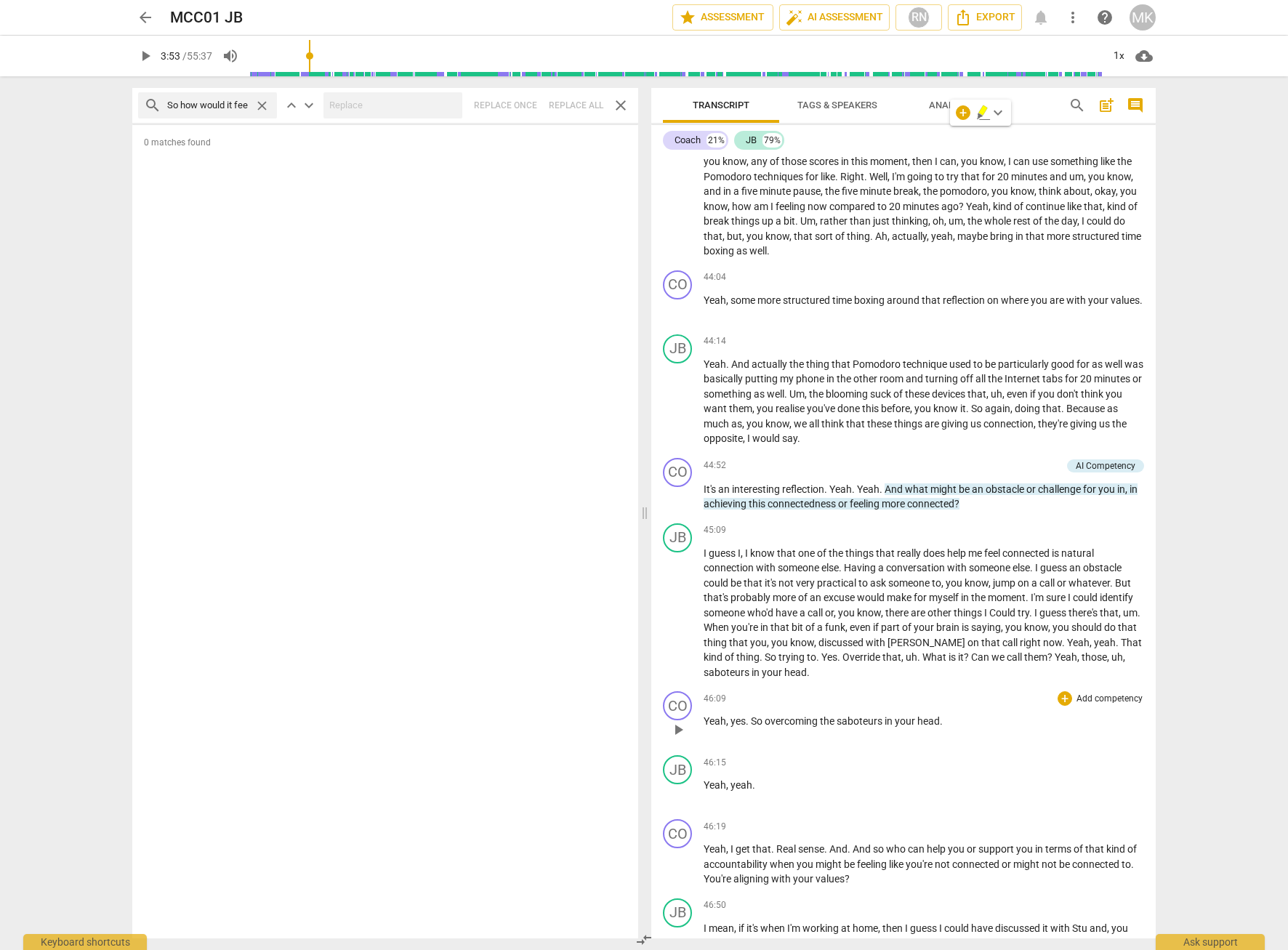
scroll to position [10534, 0]
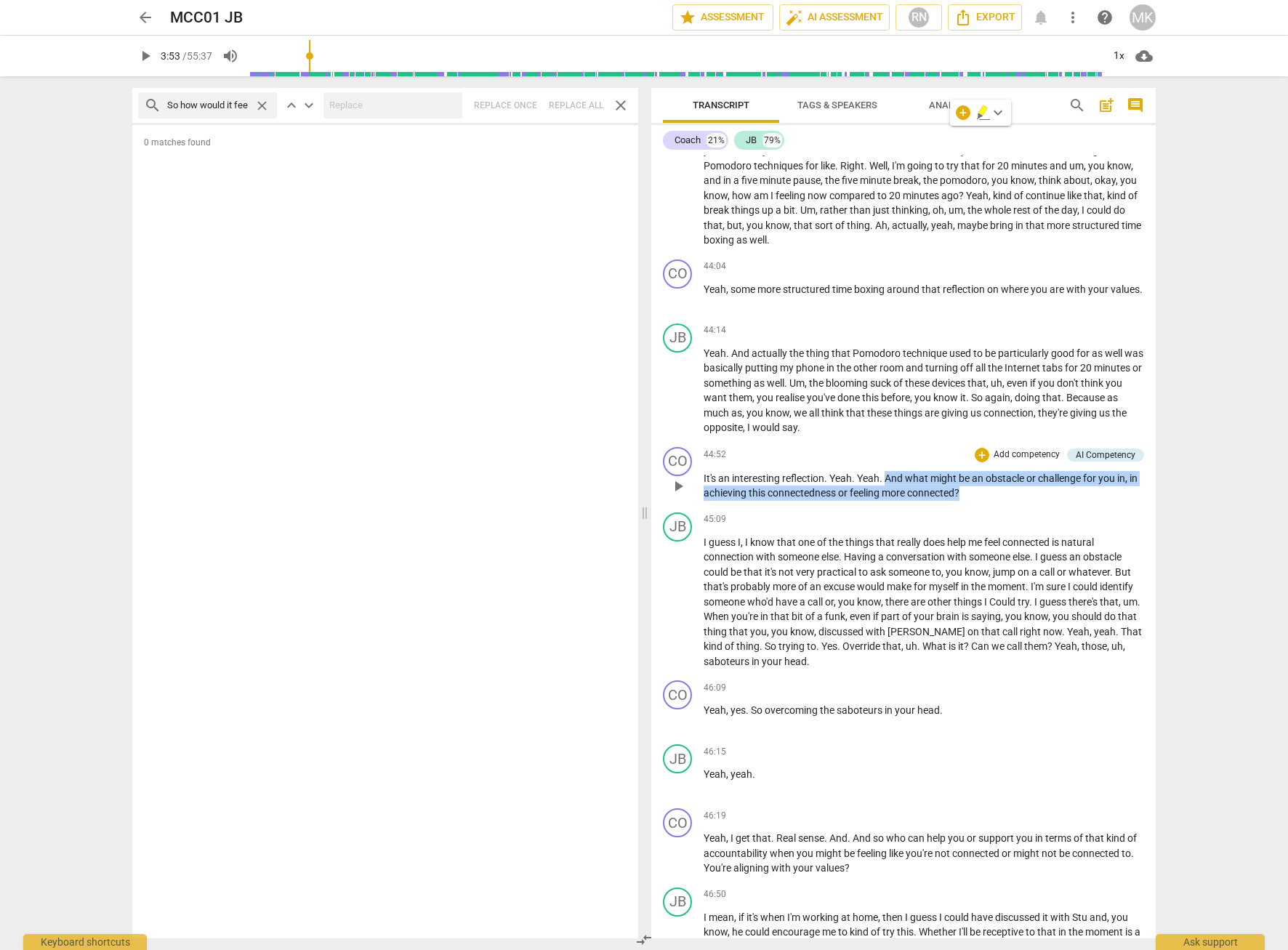
drag, startPoint x: 1006, startPoint y: 555, endPoint x: 887, endPoint y: 537, distance: 120.4
click at [887, 501] on p "It's an interesting reflection . Yeah . Yeah . And what might be an obstacle or…" at bounding box center [923, 485] width 440 height 29
copy p "And what might be an obstacle or challenge for you in , in achieving this conne…"
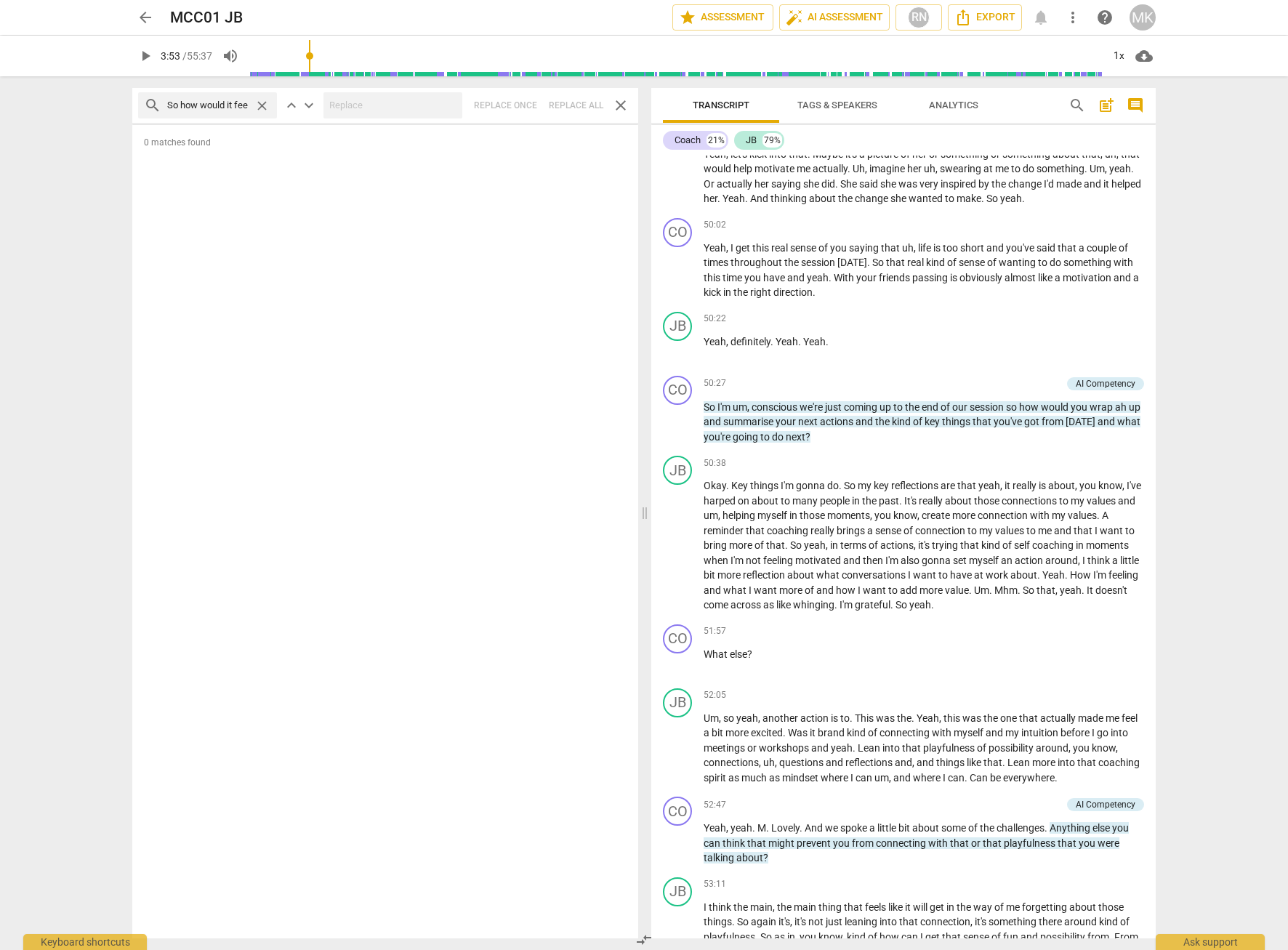
scroll to position [11769, 0]
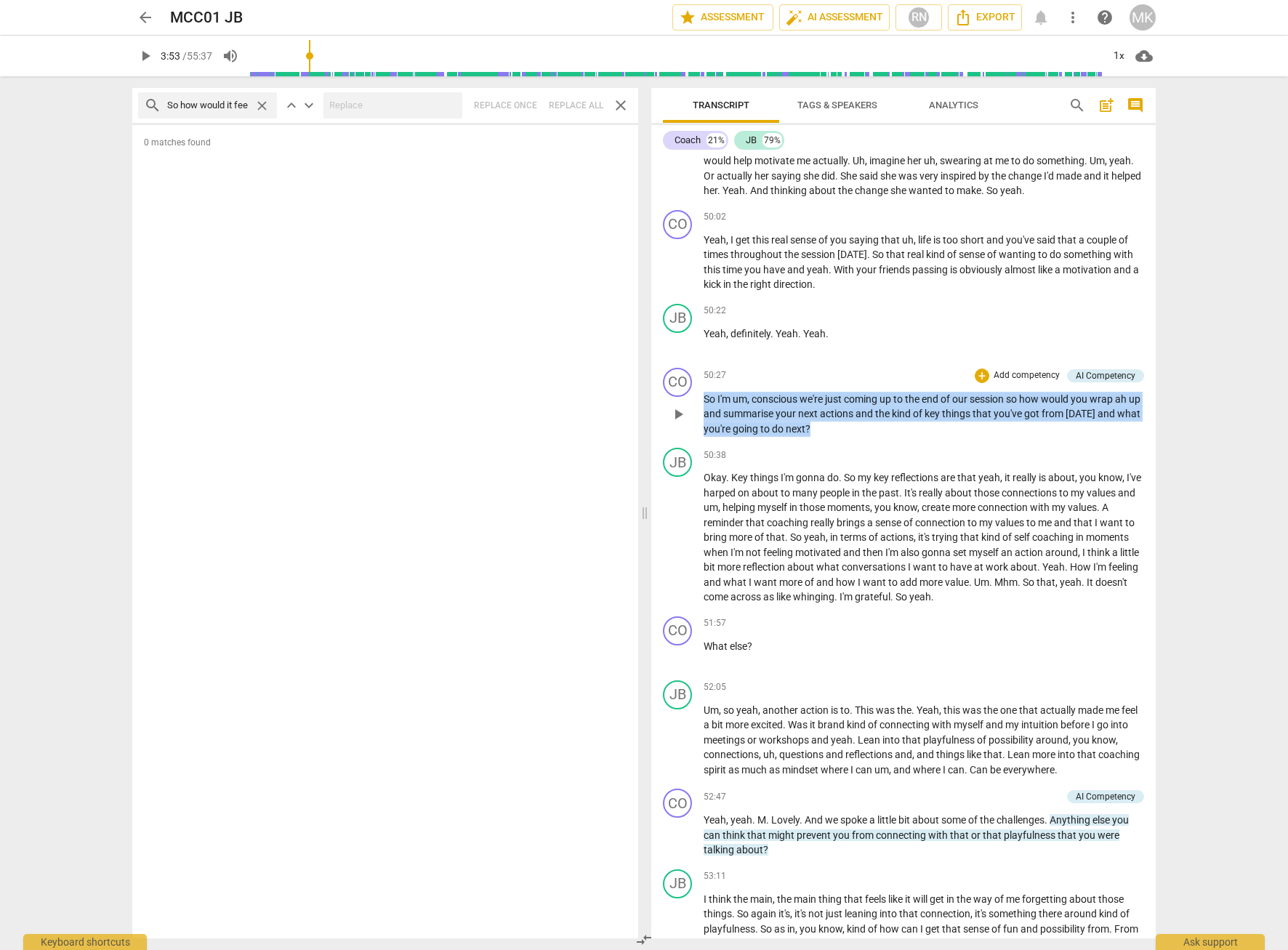
drag, startPoint x: 843, startPoint y: 505, endPoint x: 689, endPoint y: 477, distance: 156.5
click at [689, 443] on div "CO play_arrow pause 50:27 + Add competency AI Competency keyboard_arrow_right S…" at bounding box center [903, 401] width 504 height 80
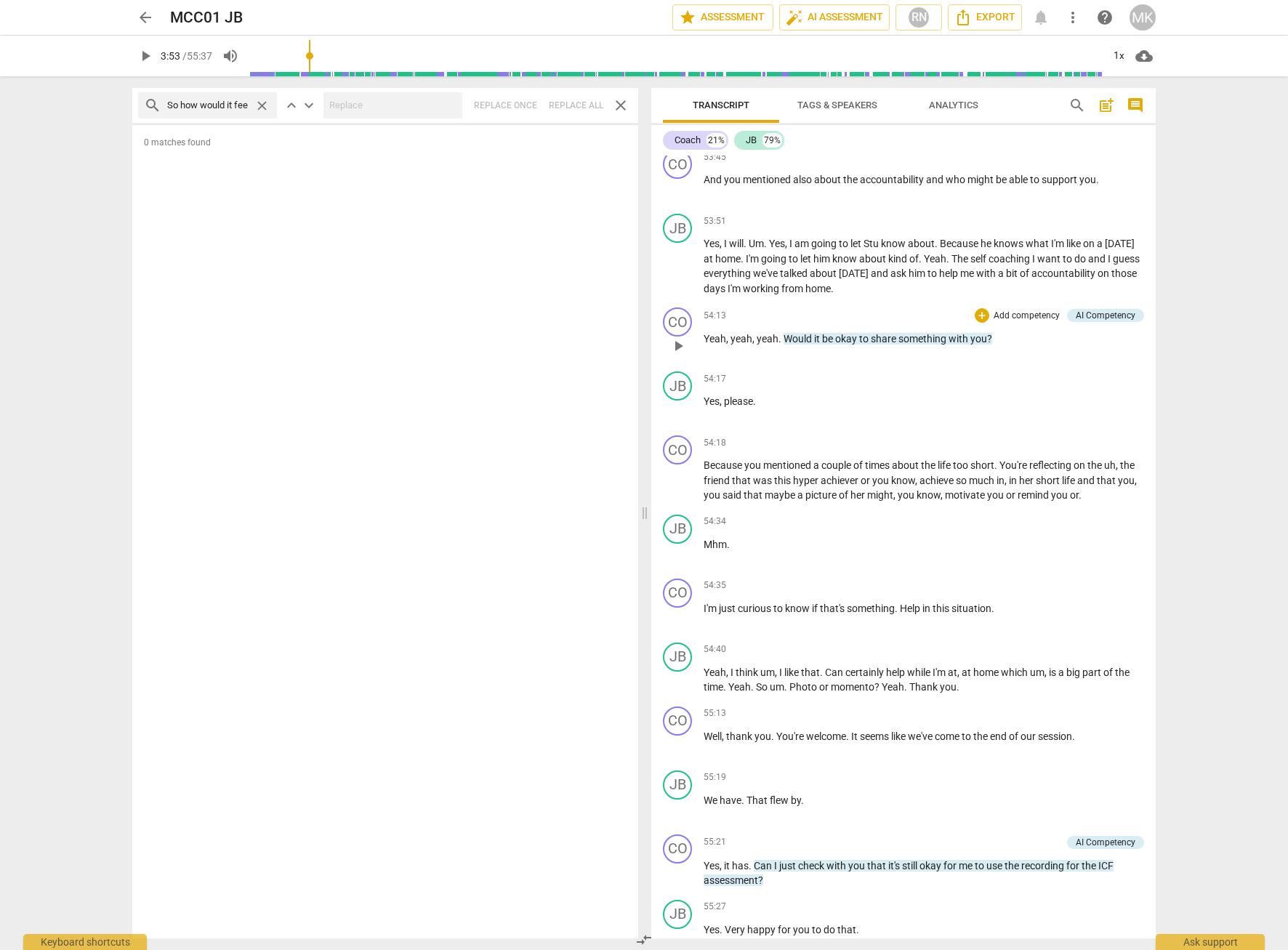
scroll to position [12641, 0]
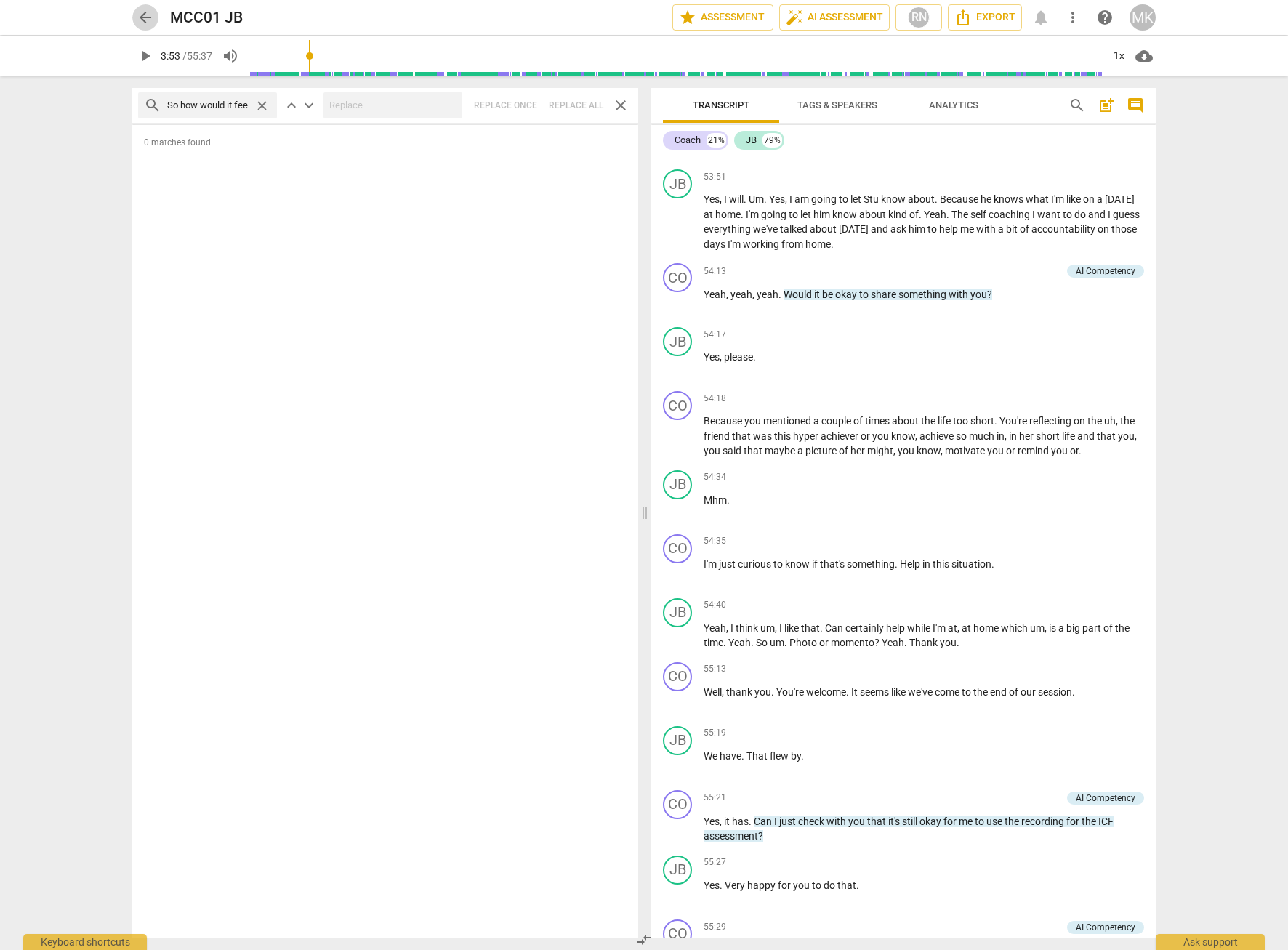
click at [150, 20] on span "arrow_back" at bounding box center [145, 17] width 17 height 17
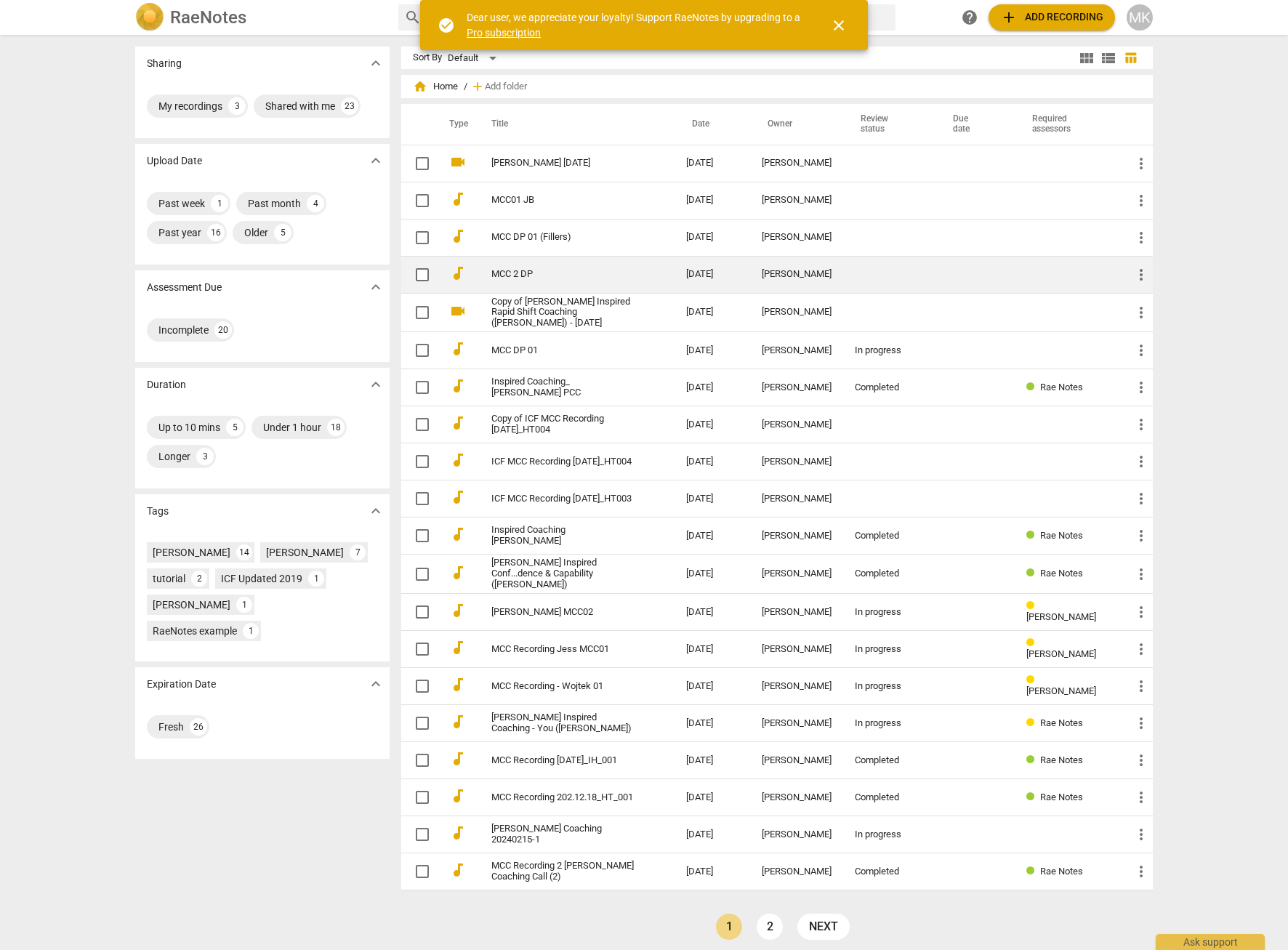
click at [521, 273] on link "MCC 2 DP" at bounding box center [562, 274] width 142 height 11
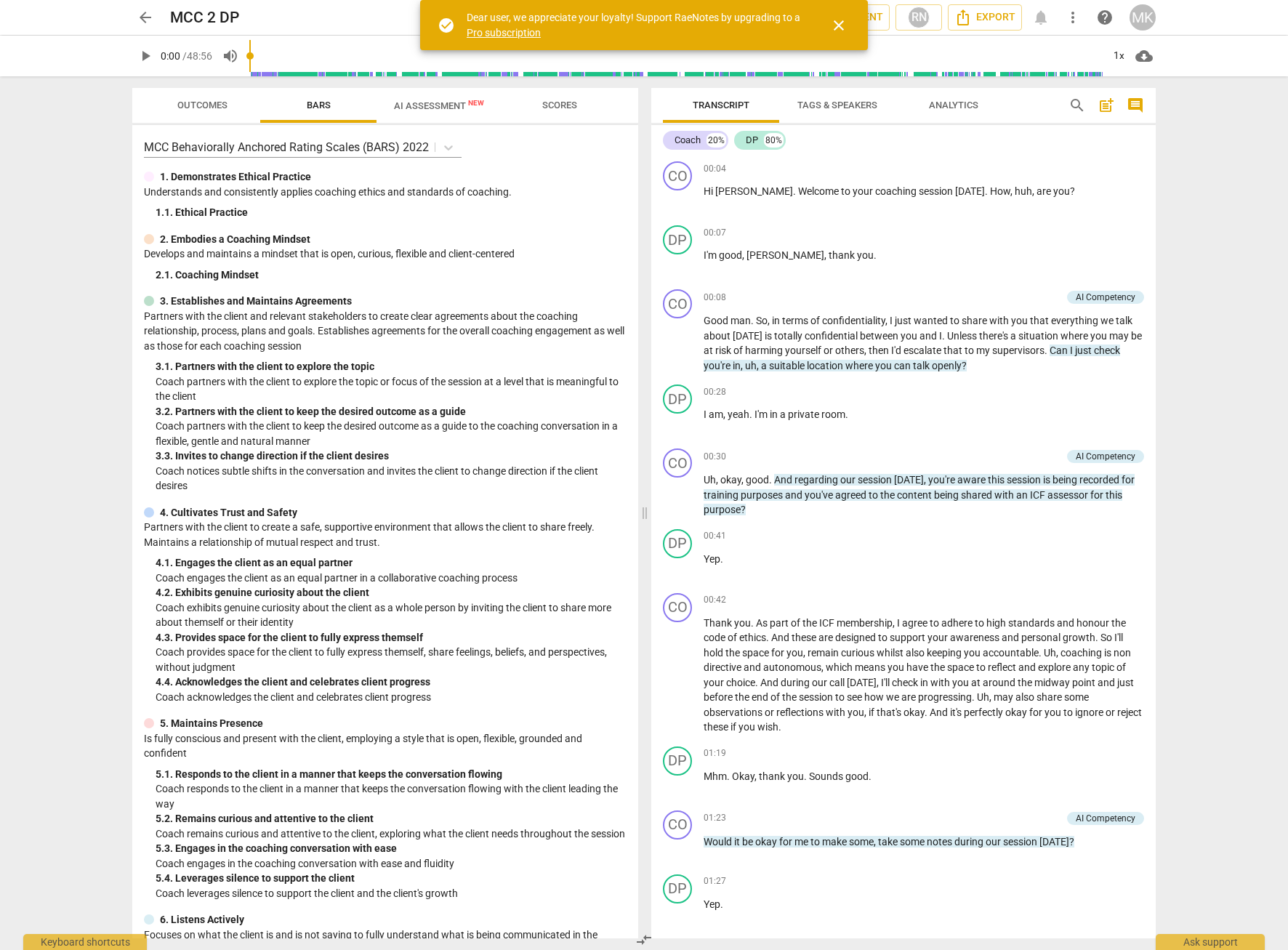
click at [833, 20] on span "close" at bounding box center [838, 26] width 17 height 17
